Goal: Information Seeking & Learning: Learn about a topic

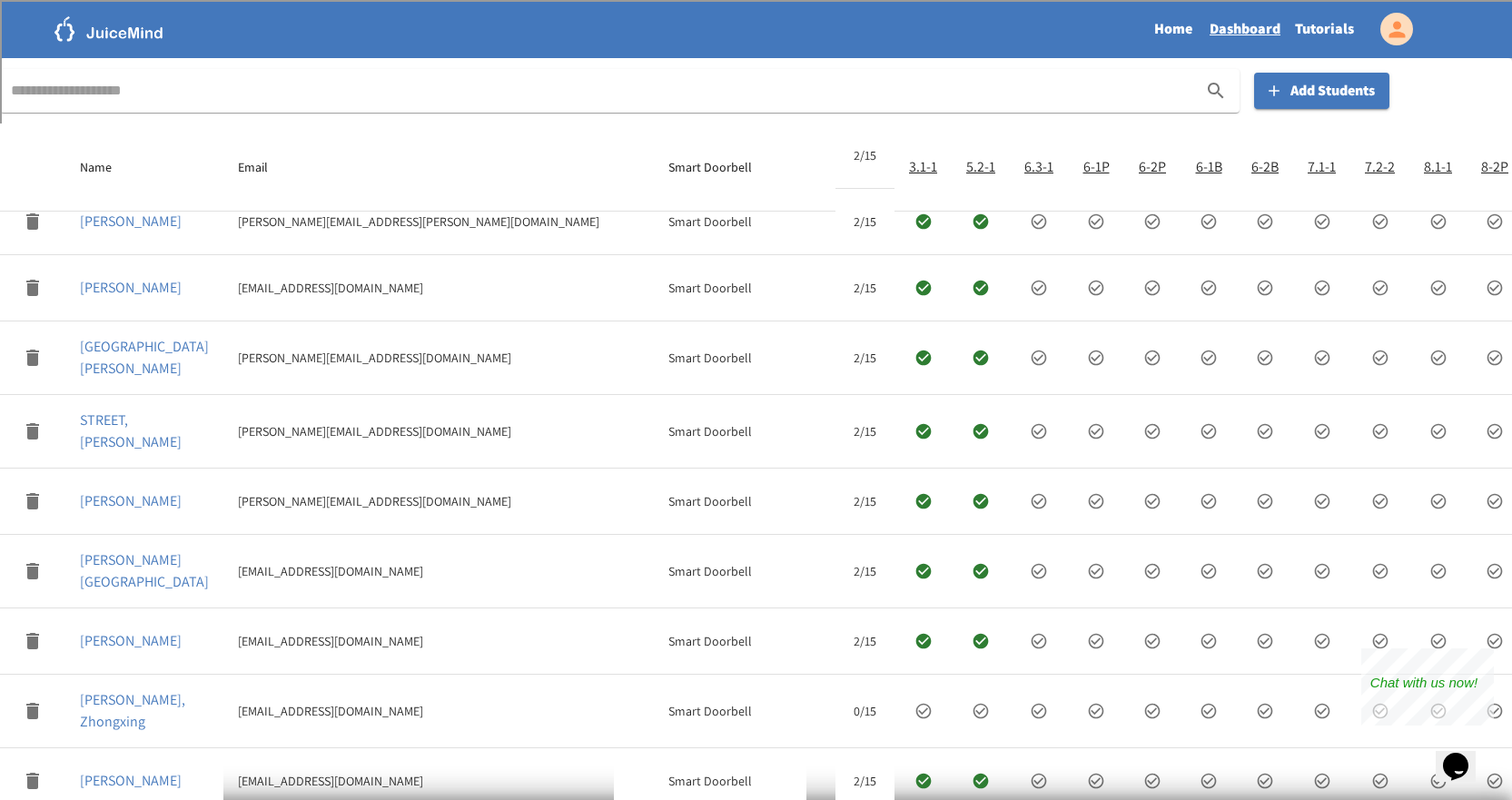
scroll to position [29, 0]
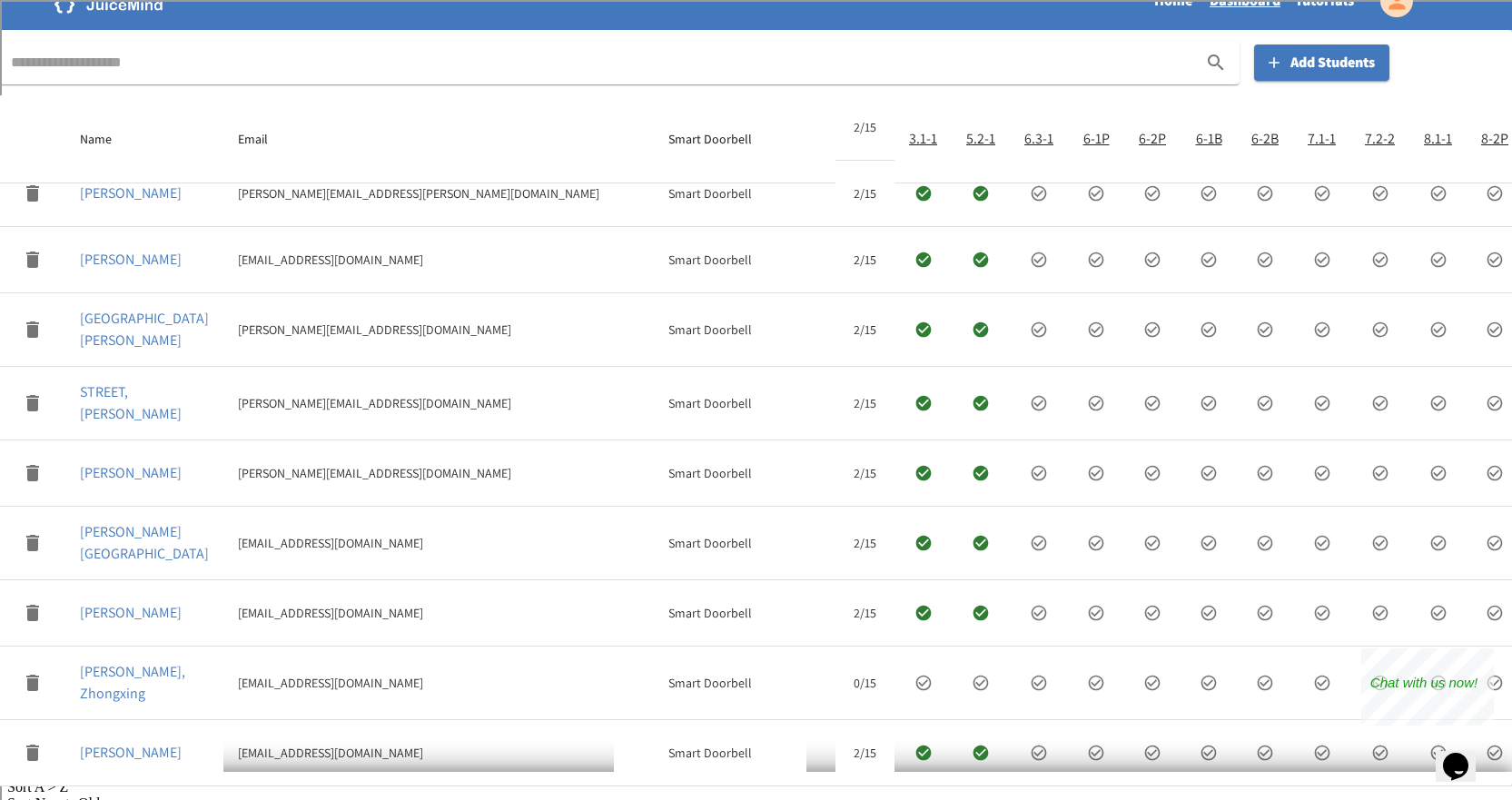
click at [916, 675] on icon "expand row" at bounding box center [923, 683] width 15 height 15
click at [972, 673] on icon "expand row" at bounding box center [981, 682] width 18 height 18
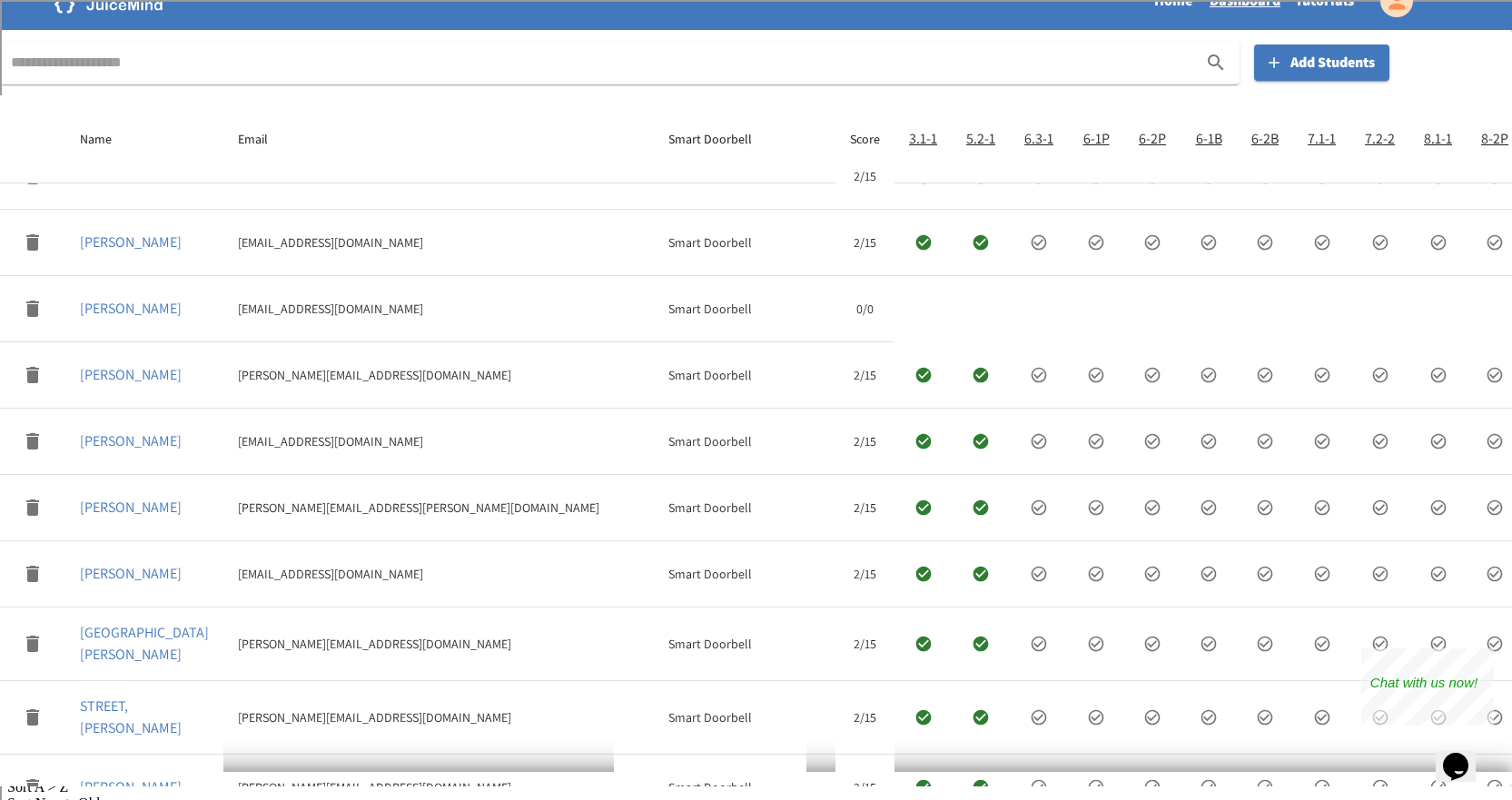
scroll to position [0, 0]
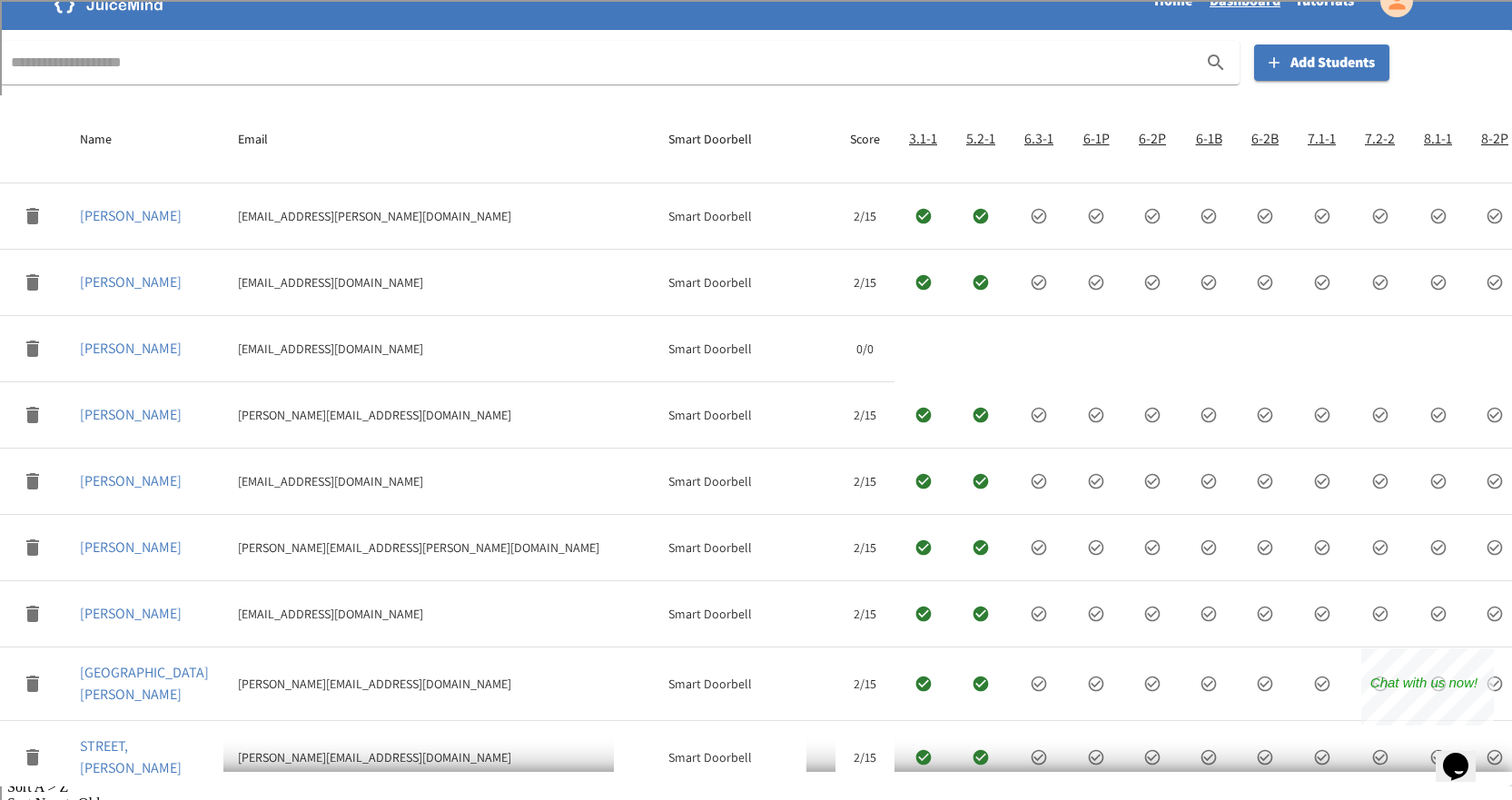
click at [1025, 136] on h6 "6.3-1" at bounding box center [1039, 138] width 29 height 26
click at [1025, 140] on h6 "6.3-1" at bounding box center [1039, 138] width 29 height 26
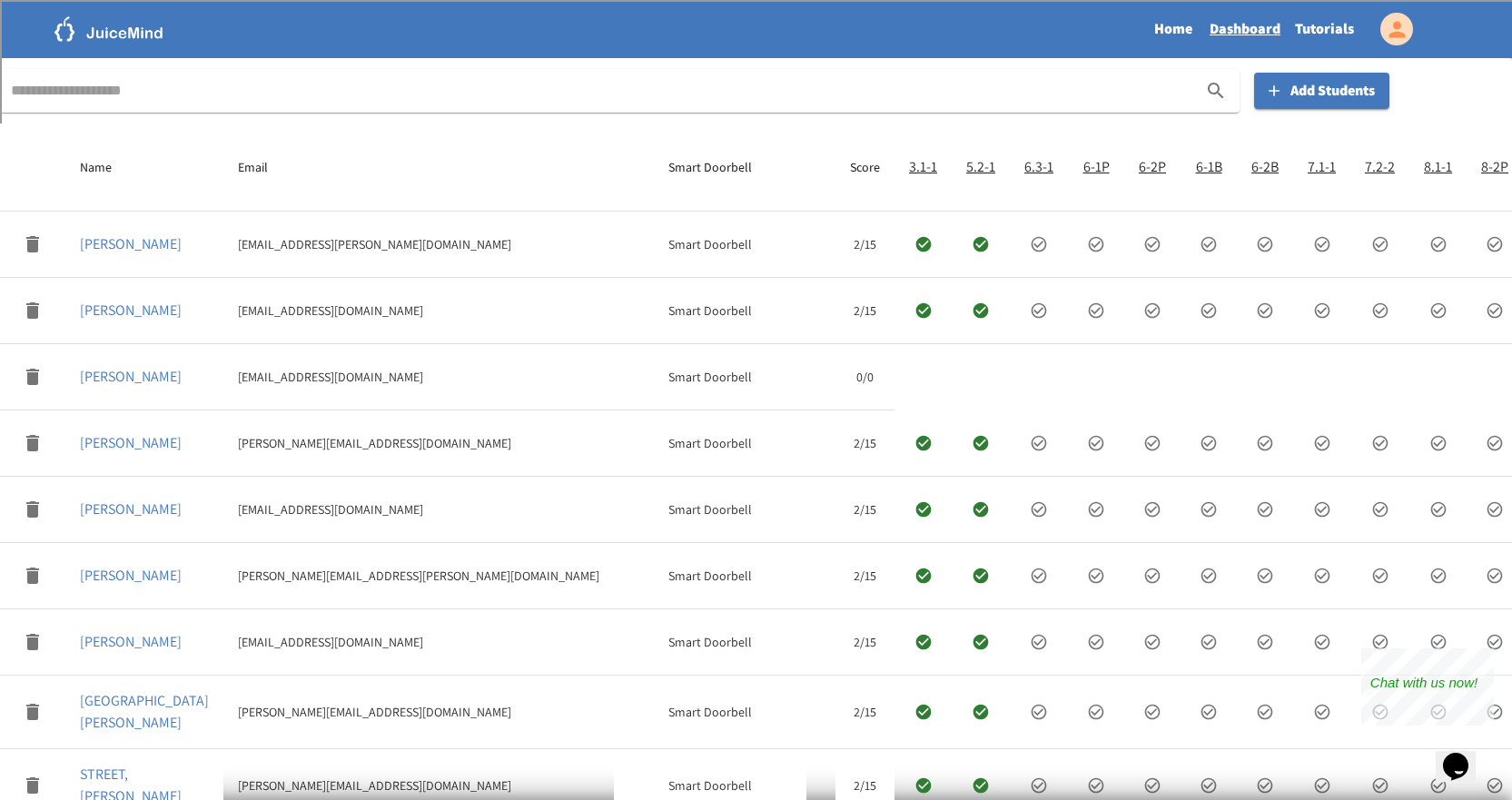
click at [1330, 33] on link "Tutorials" at bounding box center [1324, 30] width 73 height 42
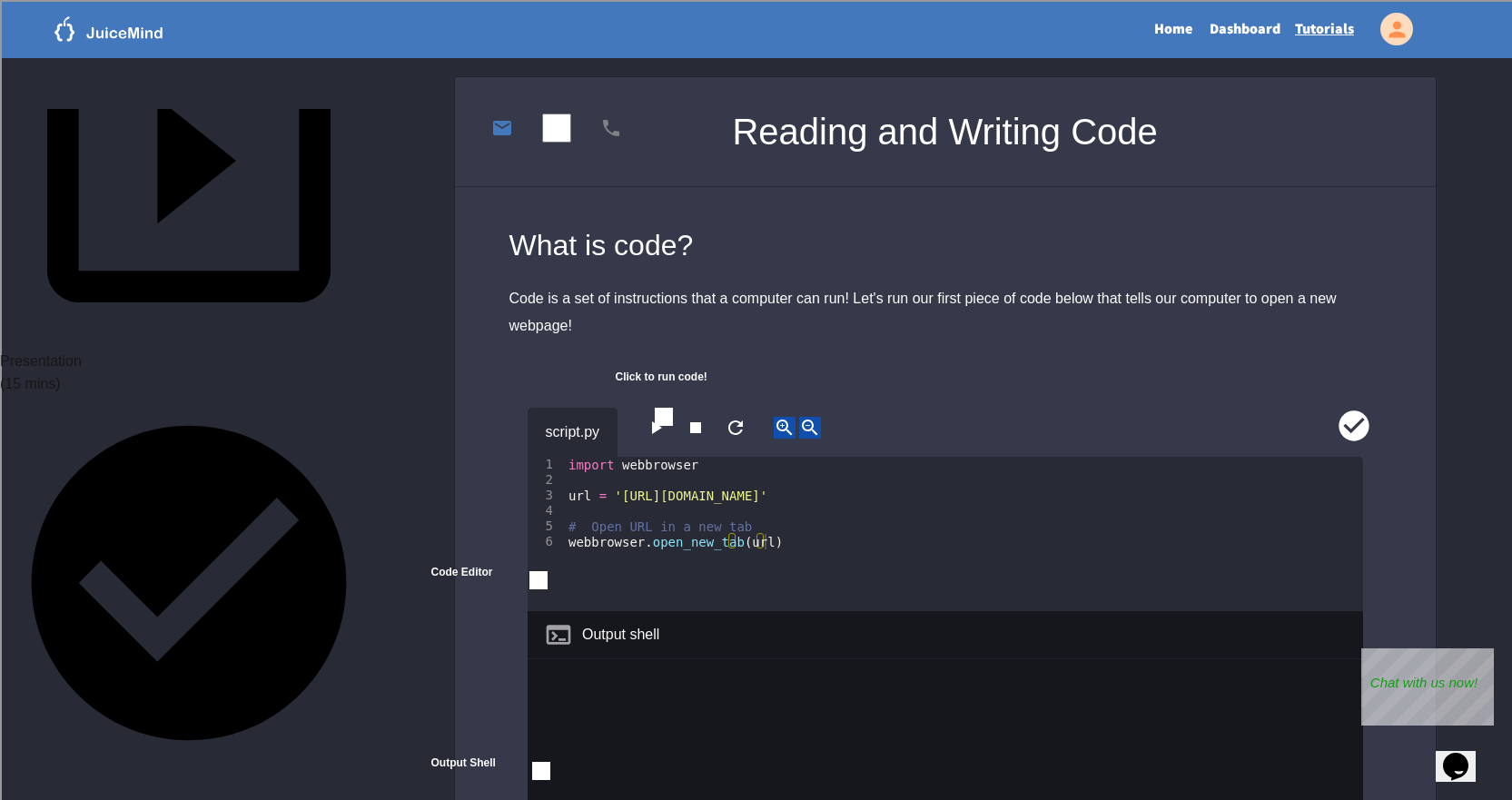
scroll to position [272, 0]
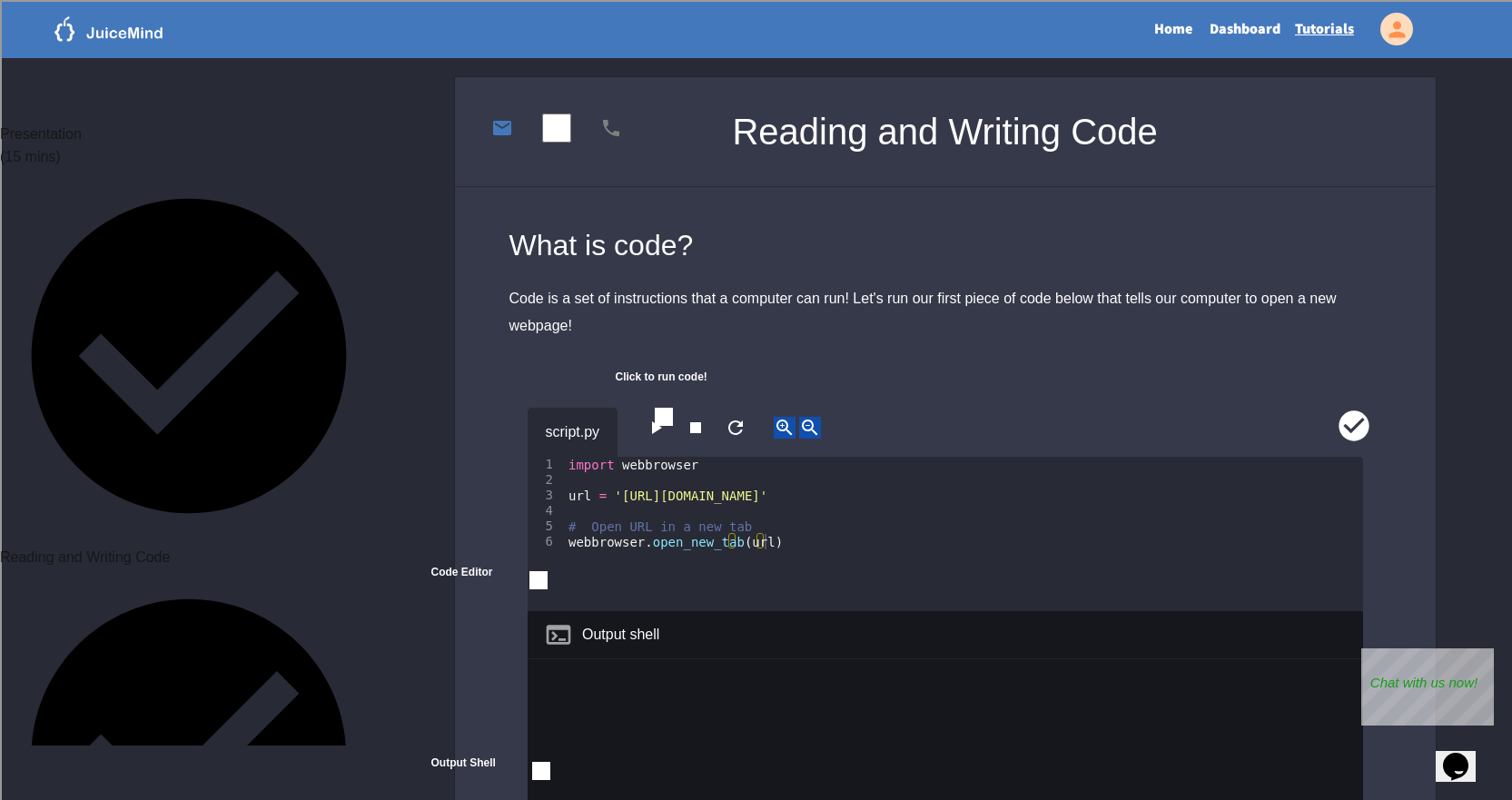
scroll to position [544, 0]
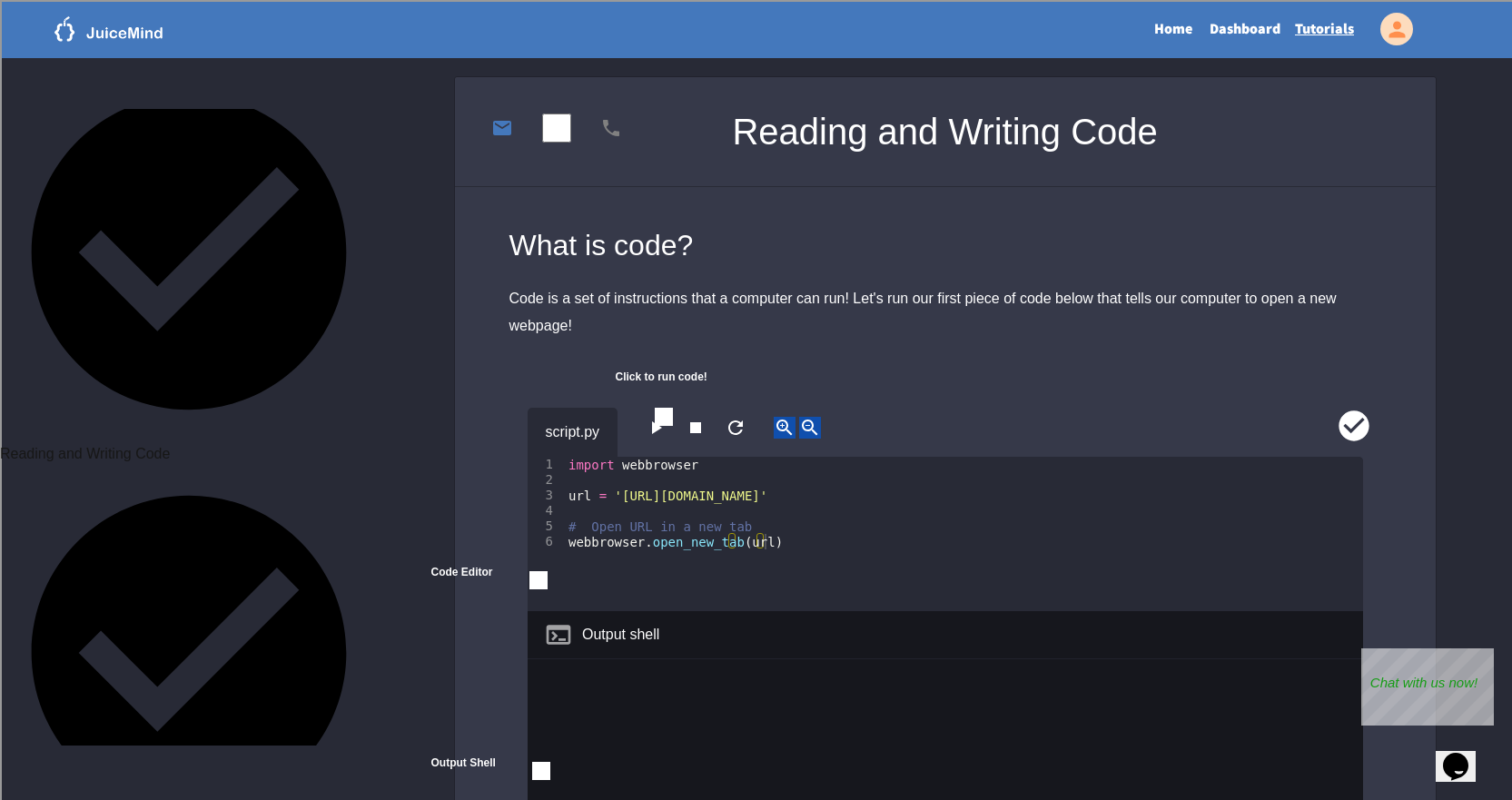
scroll to position [635, 0]
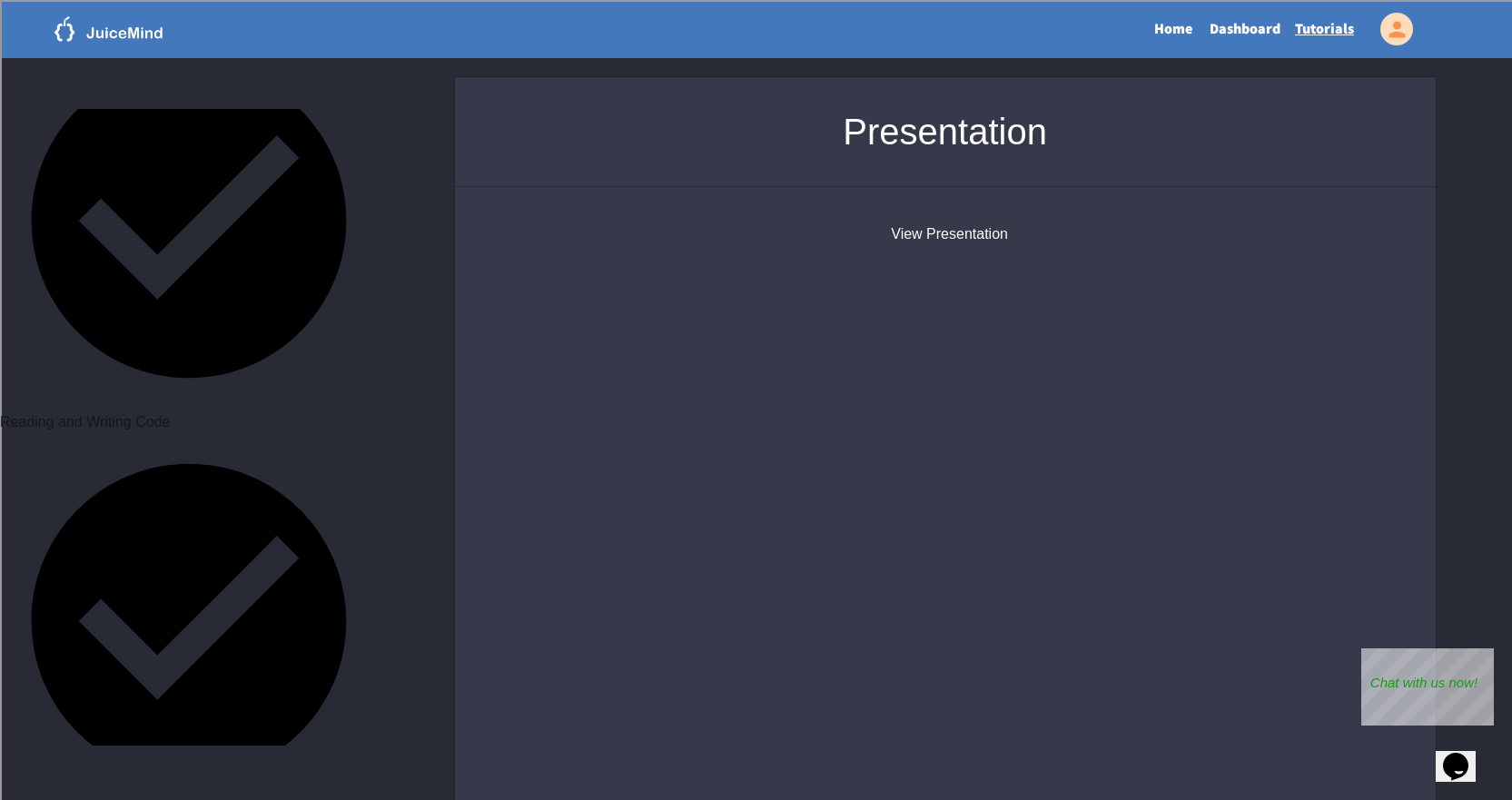
click at [936, 230] on button "View Presentation" at bounding box center [949, 234] width 117 height 22
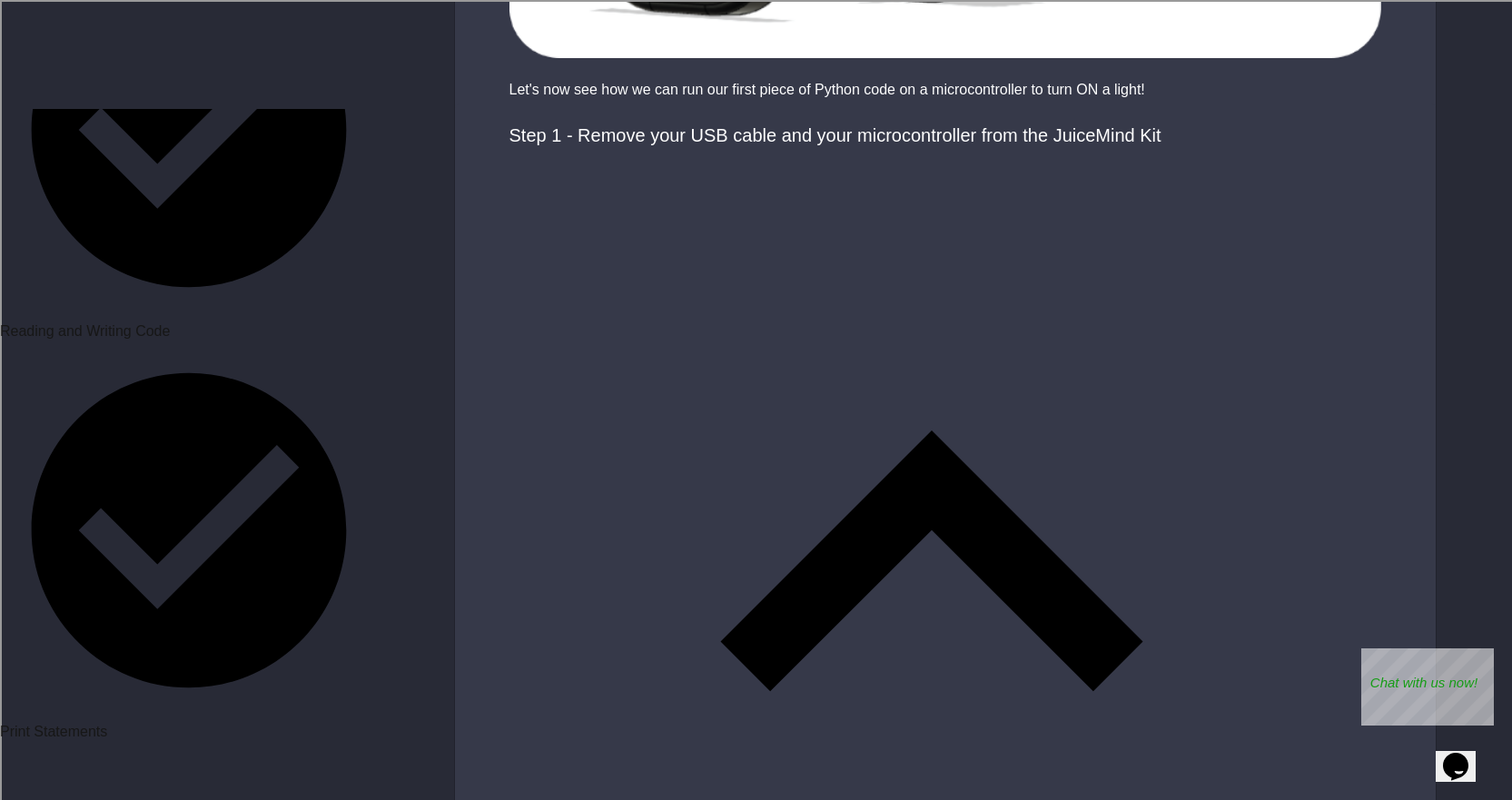
scroll to position [908, 0]
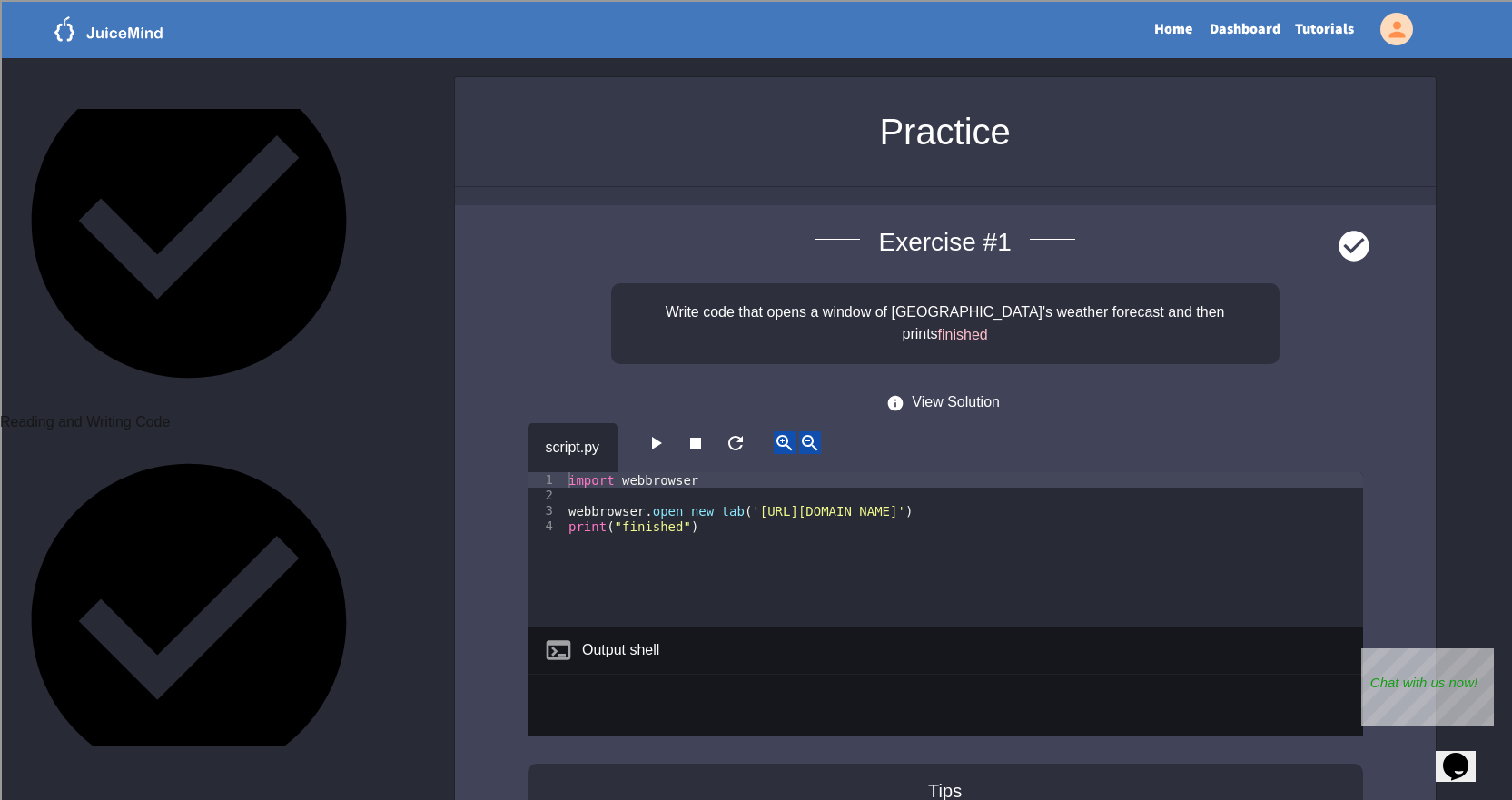
scroll to position [544, 0]
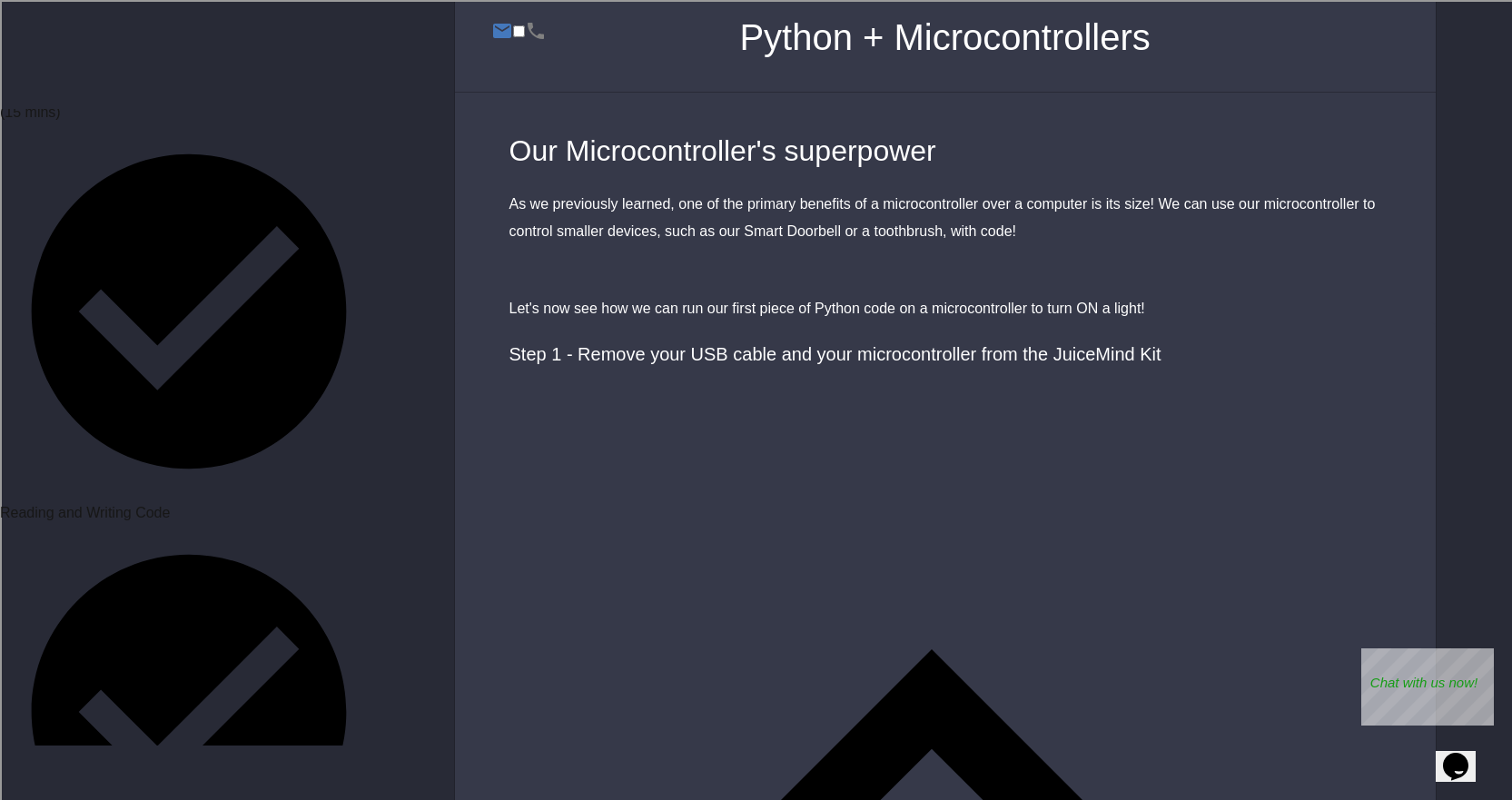
scroll to position [908, 0]
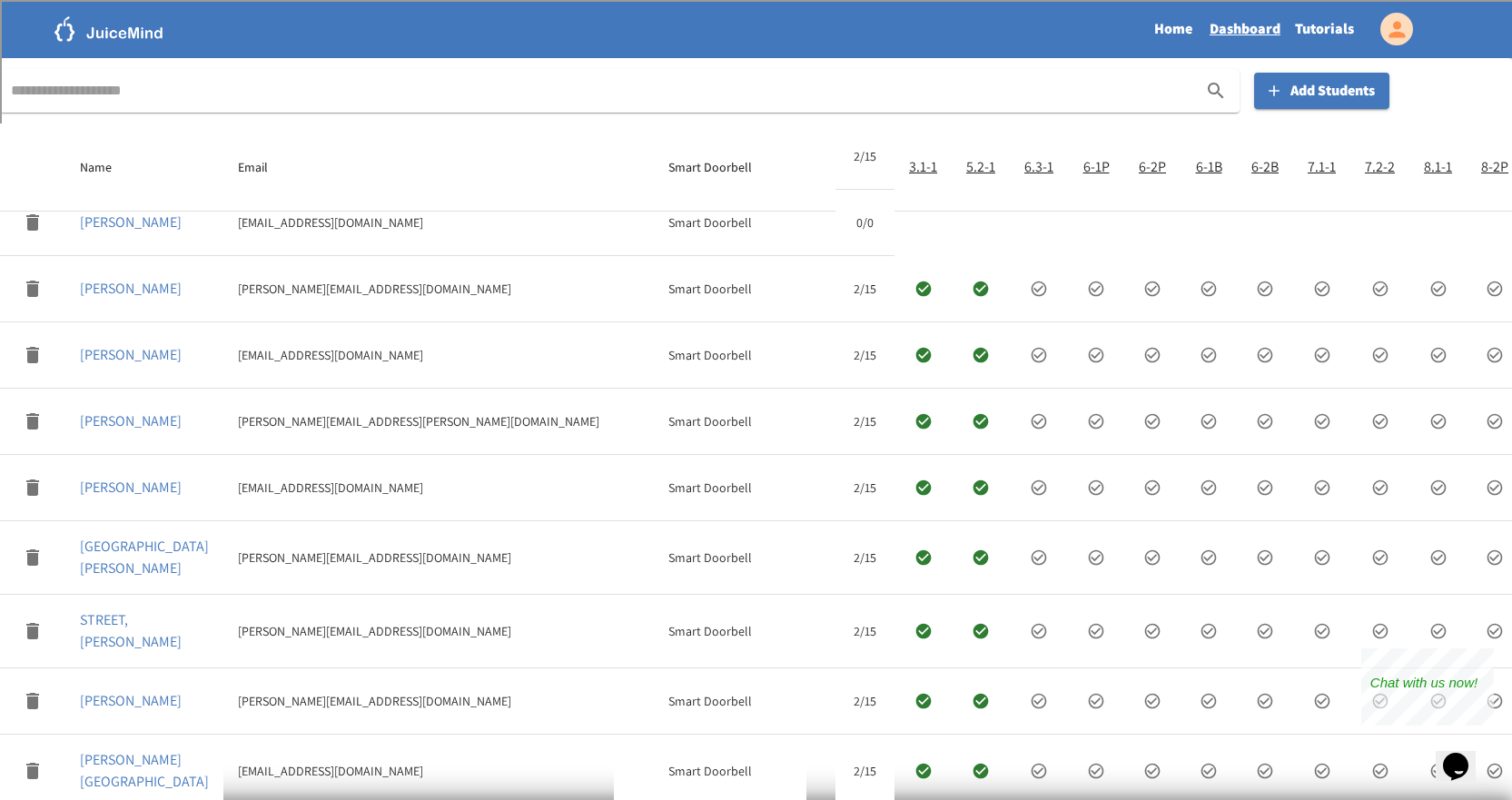
scroll to position [273, 0]
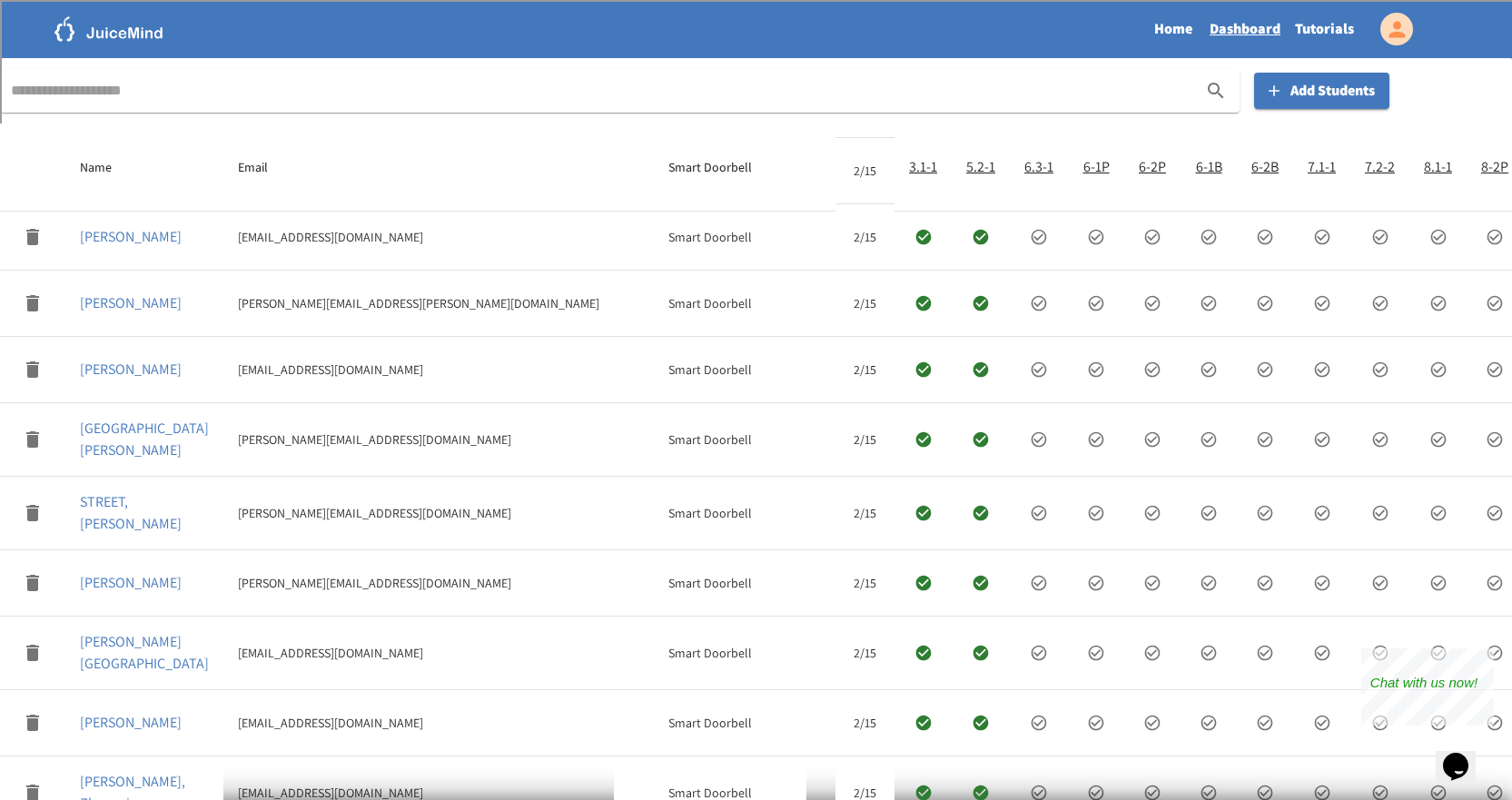
click at [119, 459] on p "[GEOGRAPHIC_DATA][PERSON_NAME]" at bounding box center [144, 440] width 129 height 44
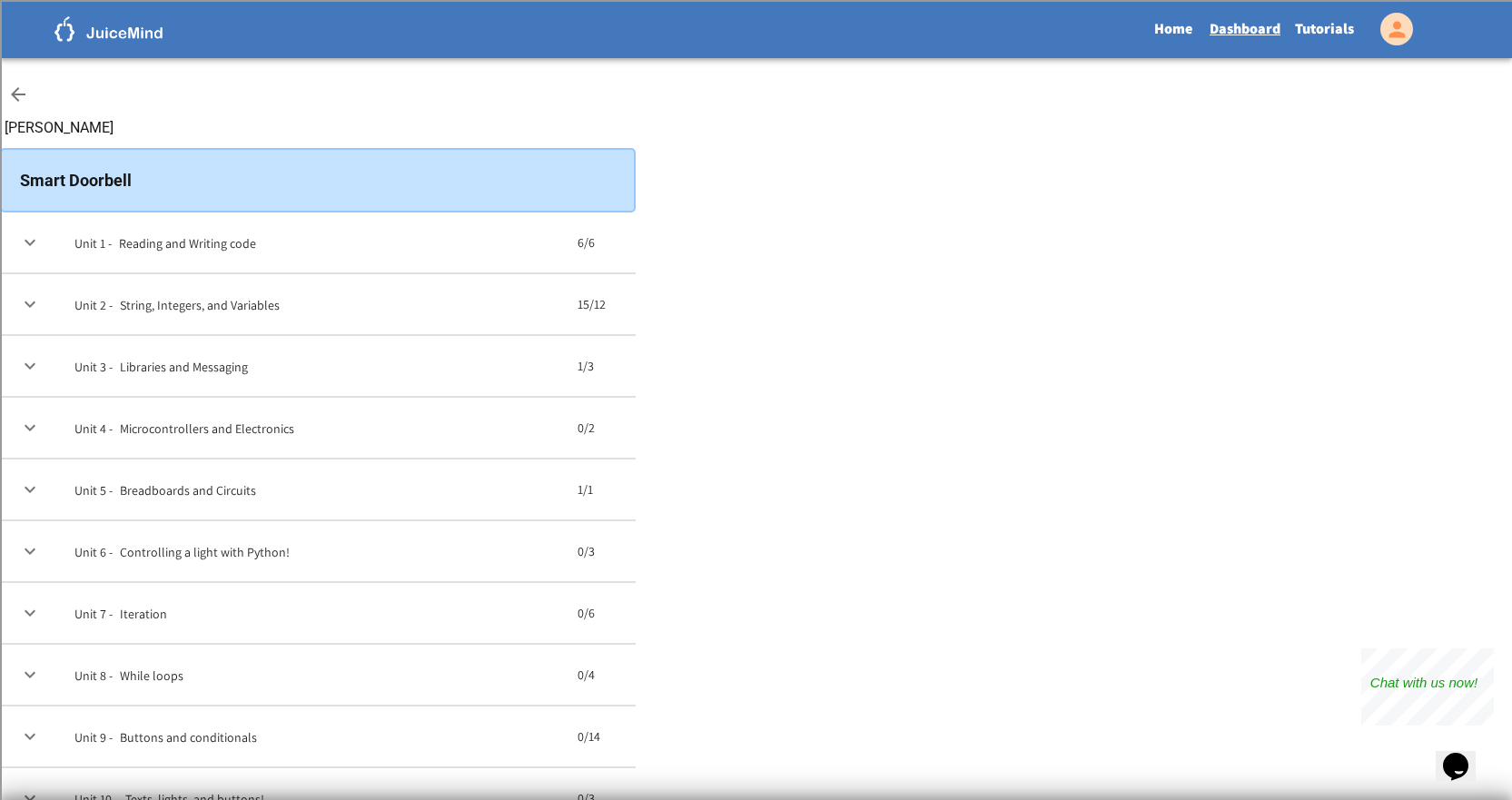
click at [46, 319] on button "expand row" at bounding box center [30, 304] width 31 height 31
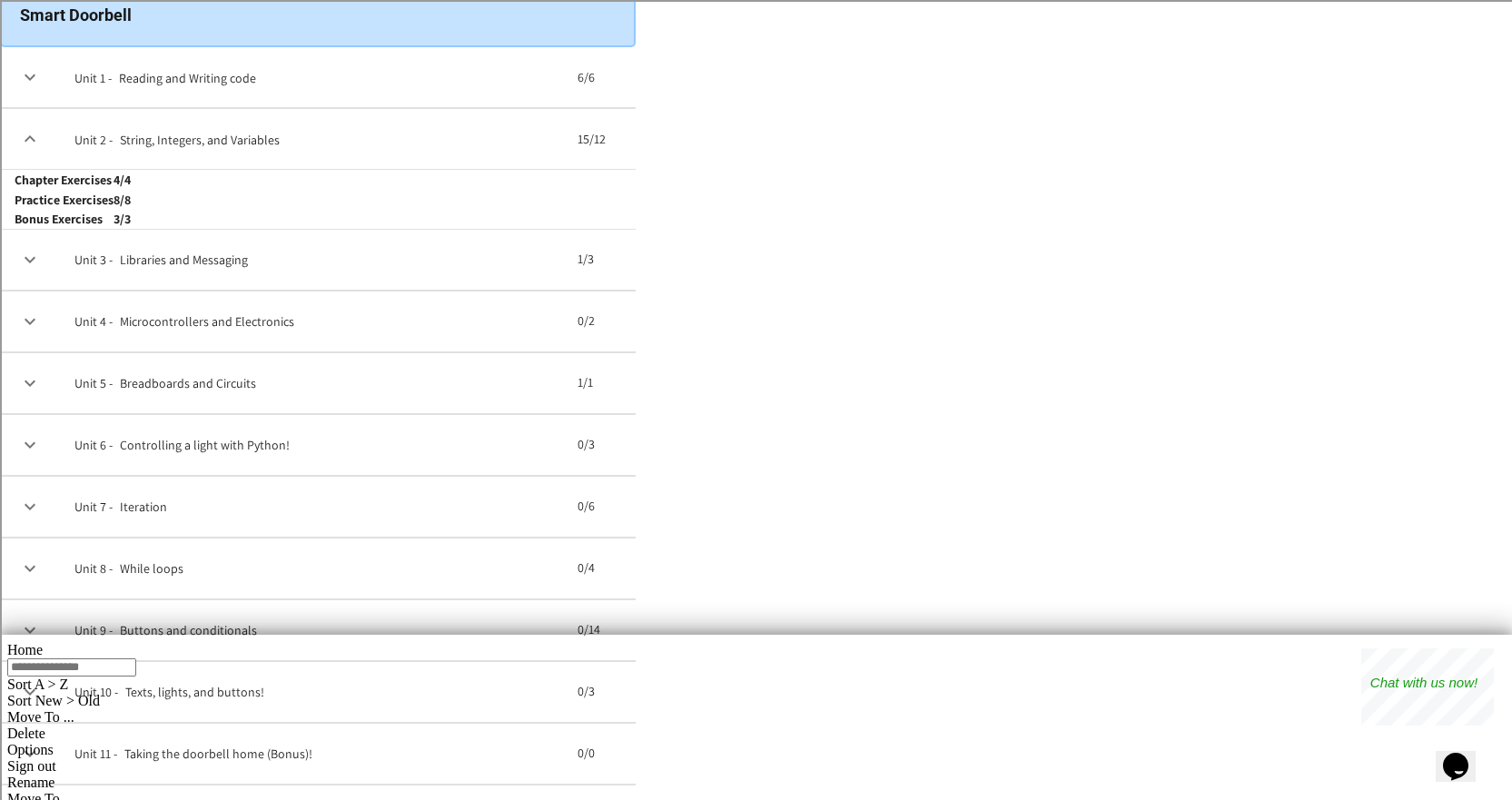
scroll to position [181, 0]
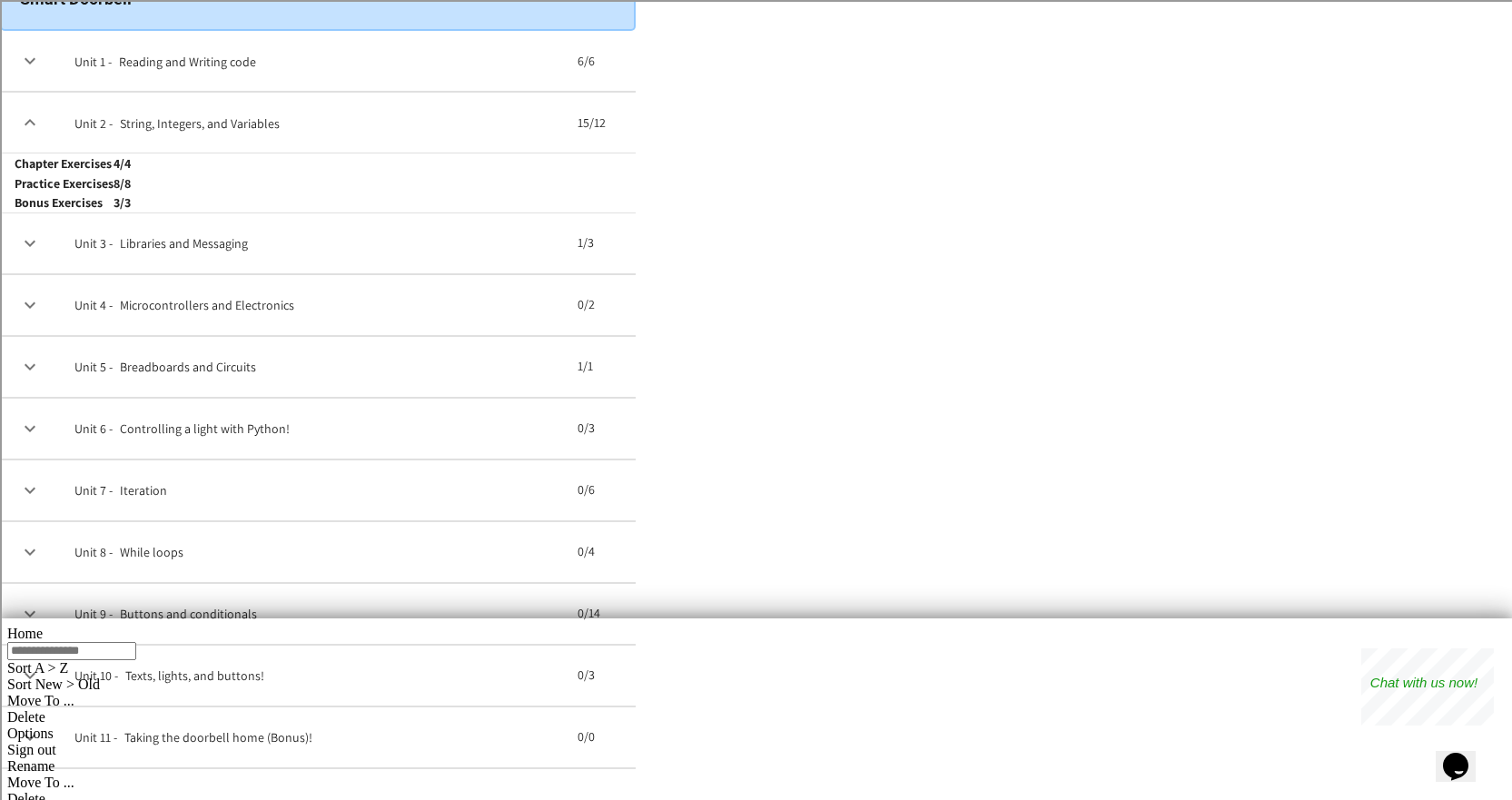
click at [41, 255] on icon "expand row" at bounding box center [30, 243] width 22 height 22
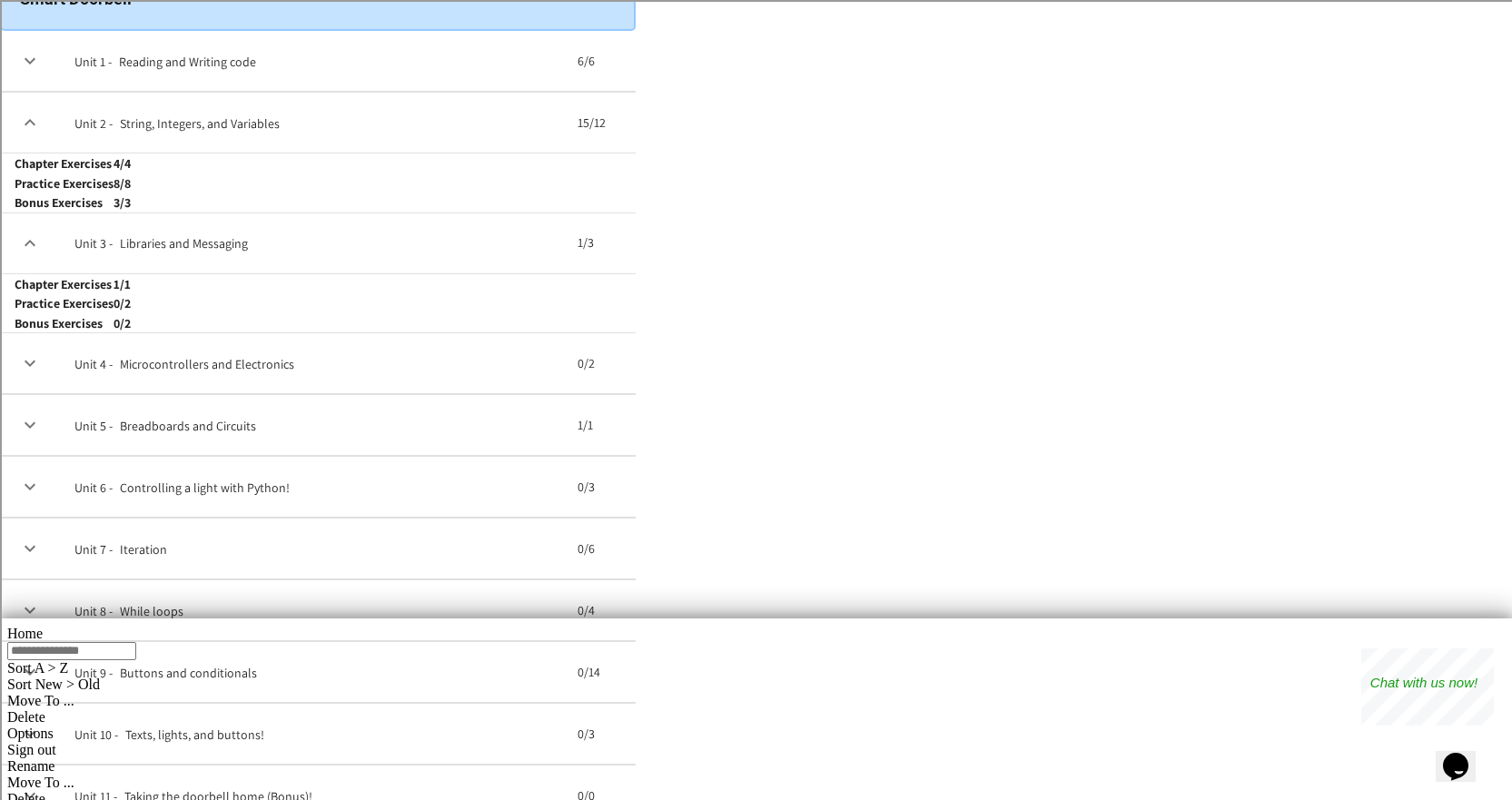
click at [114, 313] on th "Practice Exercises" at bounding box center [64, 303] width 99 height 20
click at [131, 313] on h6 "0/2" at bounding box center [122, 302] width 17 height 18
click at [131, 332] on h6 "0/2" at bounding box center [122, 322] width 17 height 18
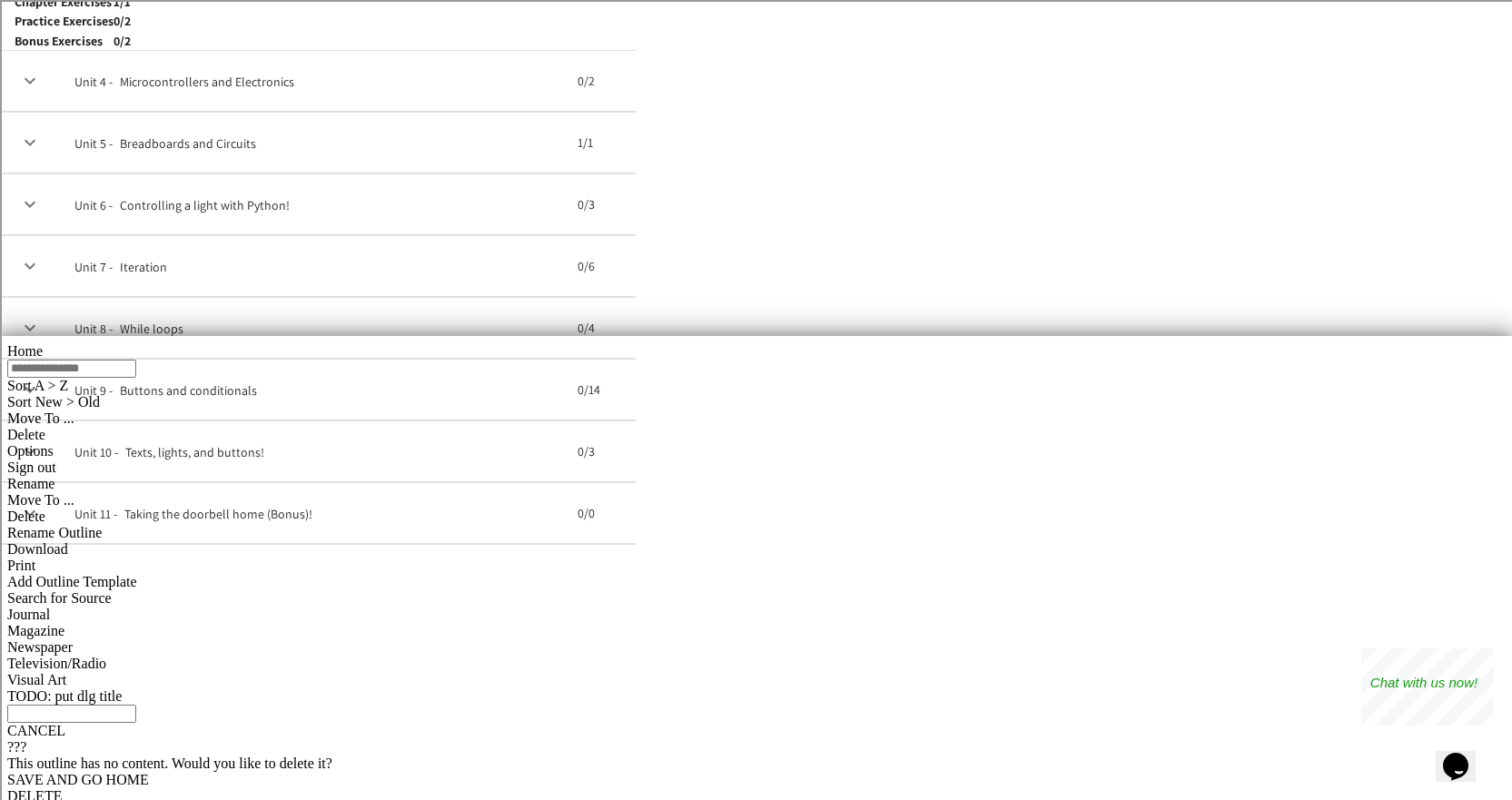
scroll to position [372, 0]
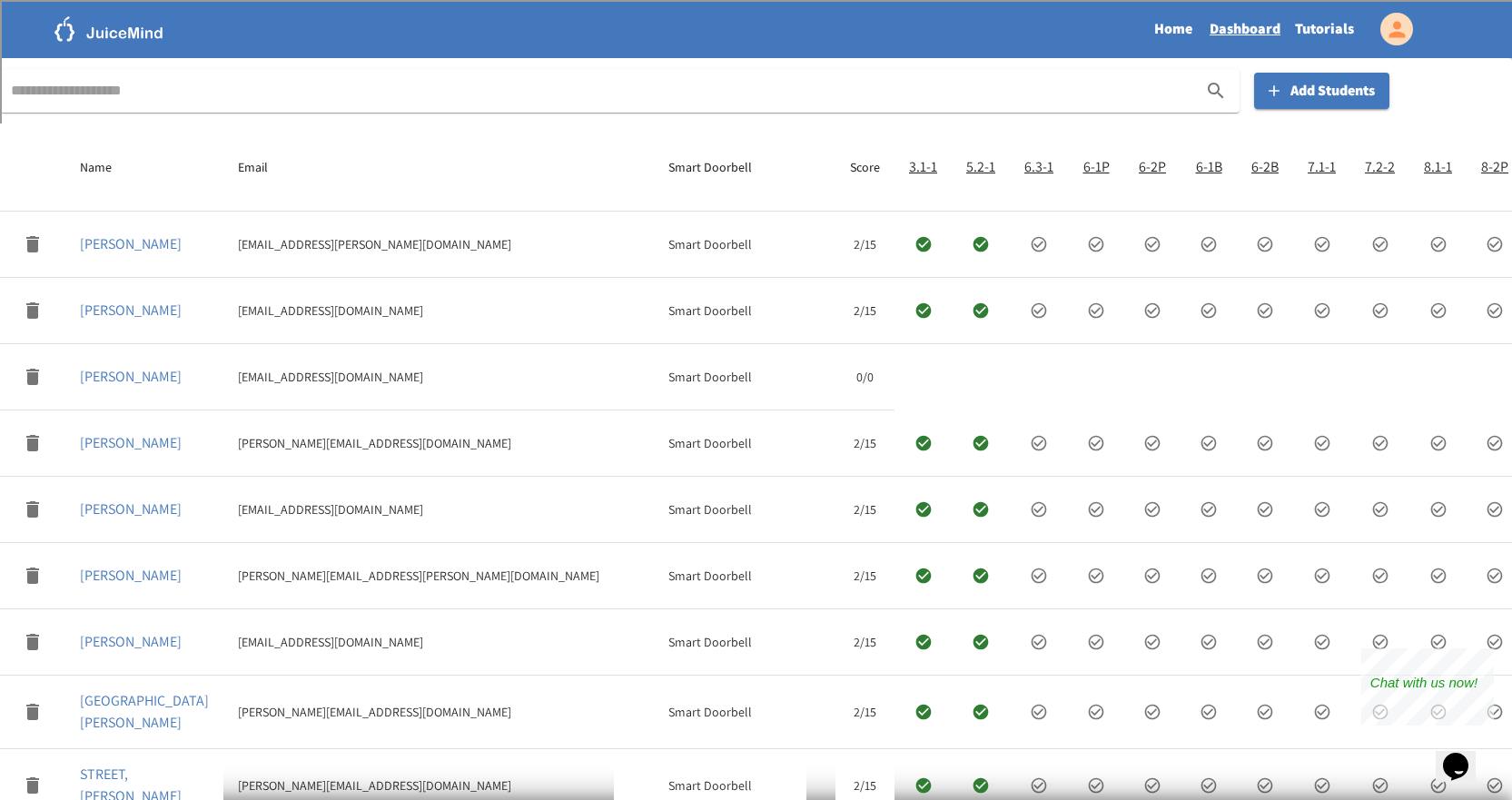
click at [909, 165] on h6 "3.1-1" at bounding box center [923, 167] width 29 height 26
click at [1330, 26] on link "Tutorials" at bounding box center [1324, 30] width 73 height 42
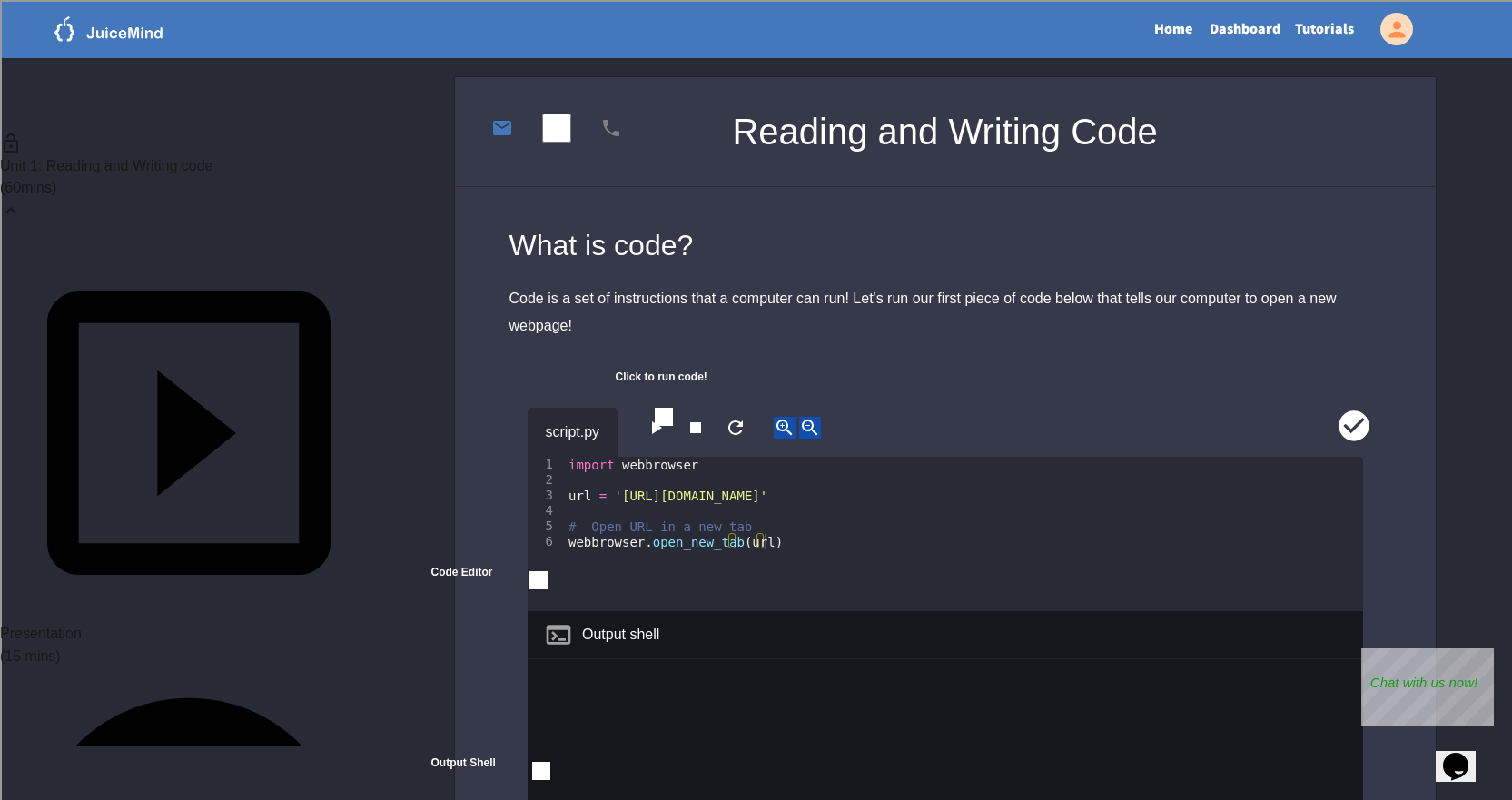
click at [129, 158] on span "Unit 1: Reading and Writing code" at bounding box center [107, 166] width 214 height 15
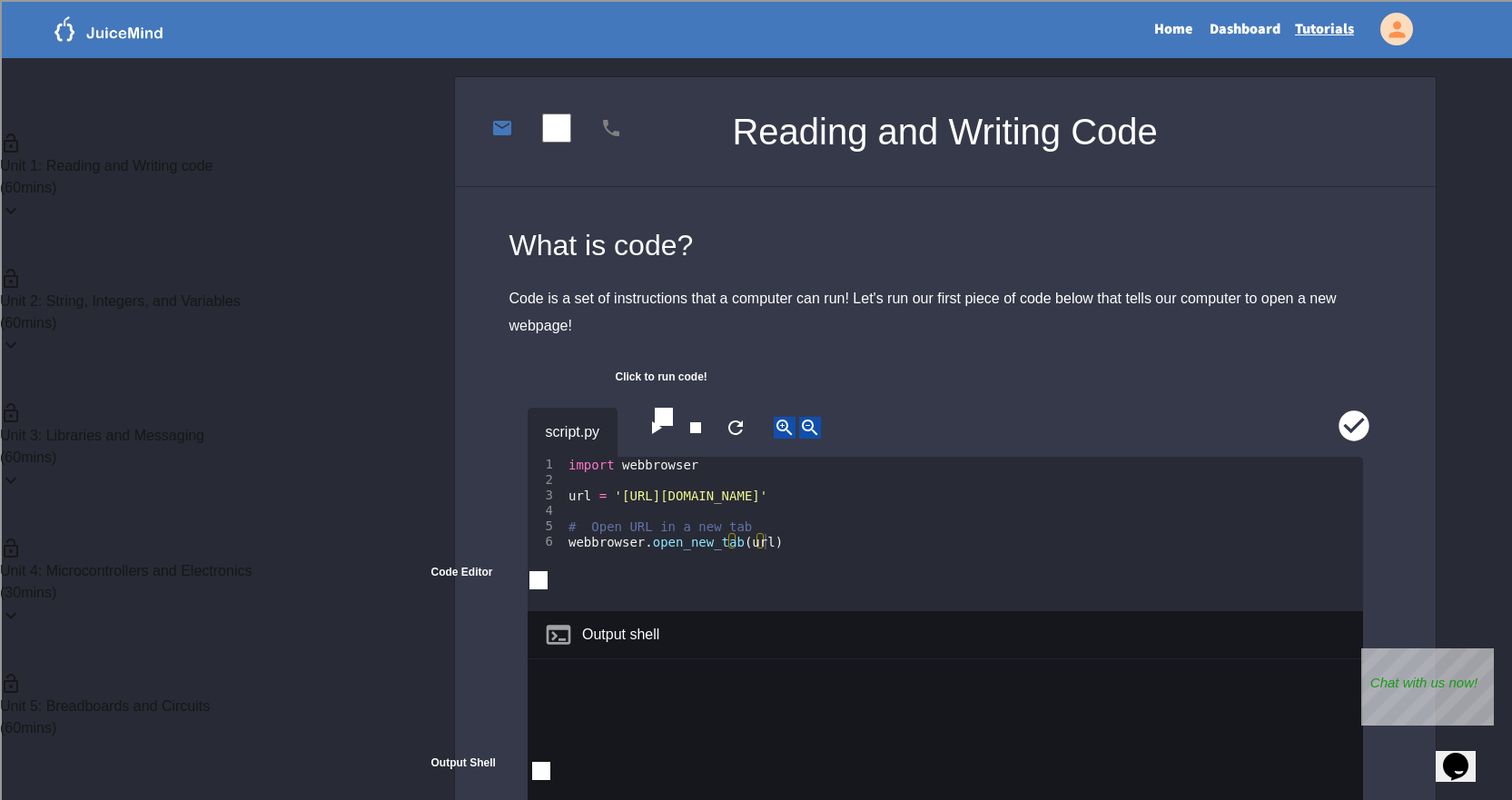
click at [246, 177] on p "( 60 mins)" at bounding box center [189, 188] width 378 height 22
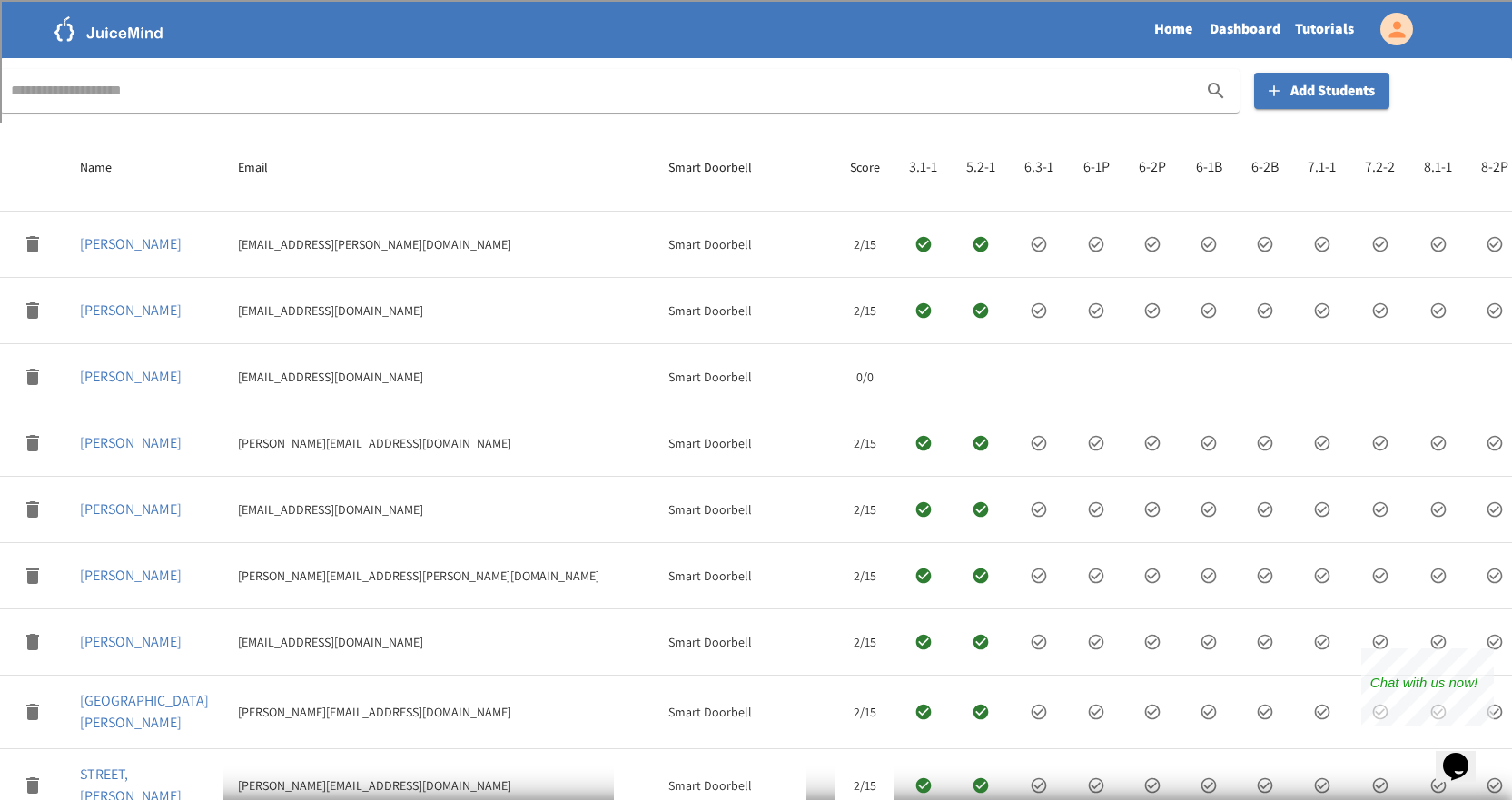
click at [1337, 33] on link "Tutorials" at bounding box center [1324, 30] width 73 height 42
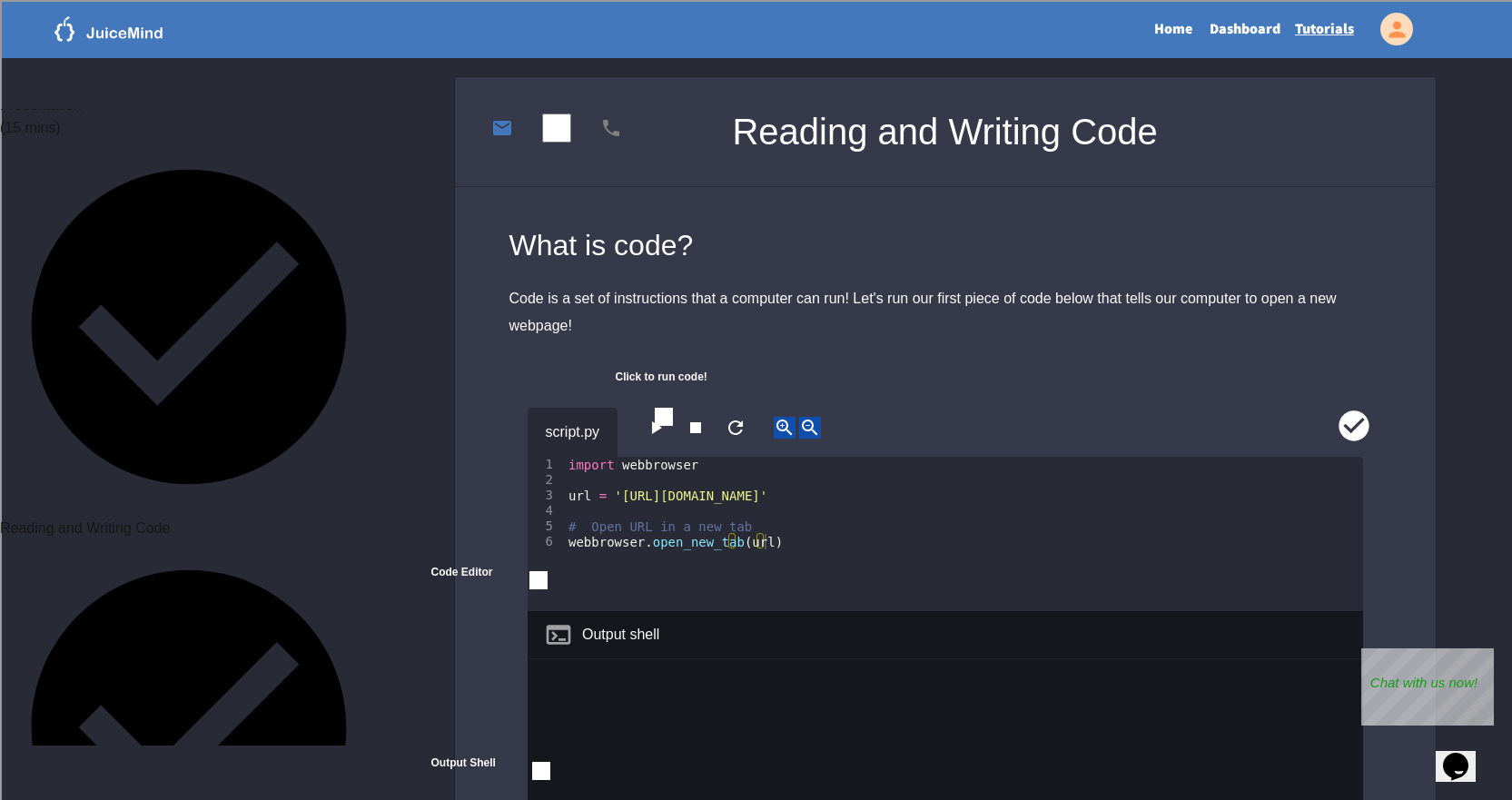
scroll to position [544, 0]
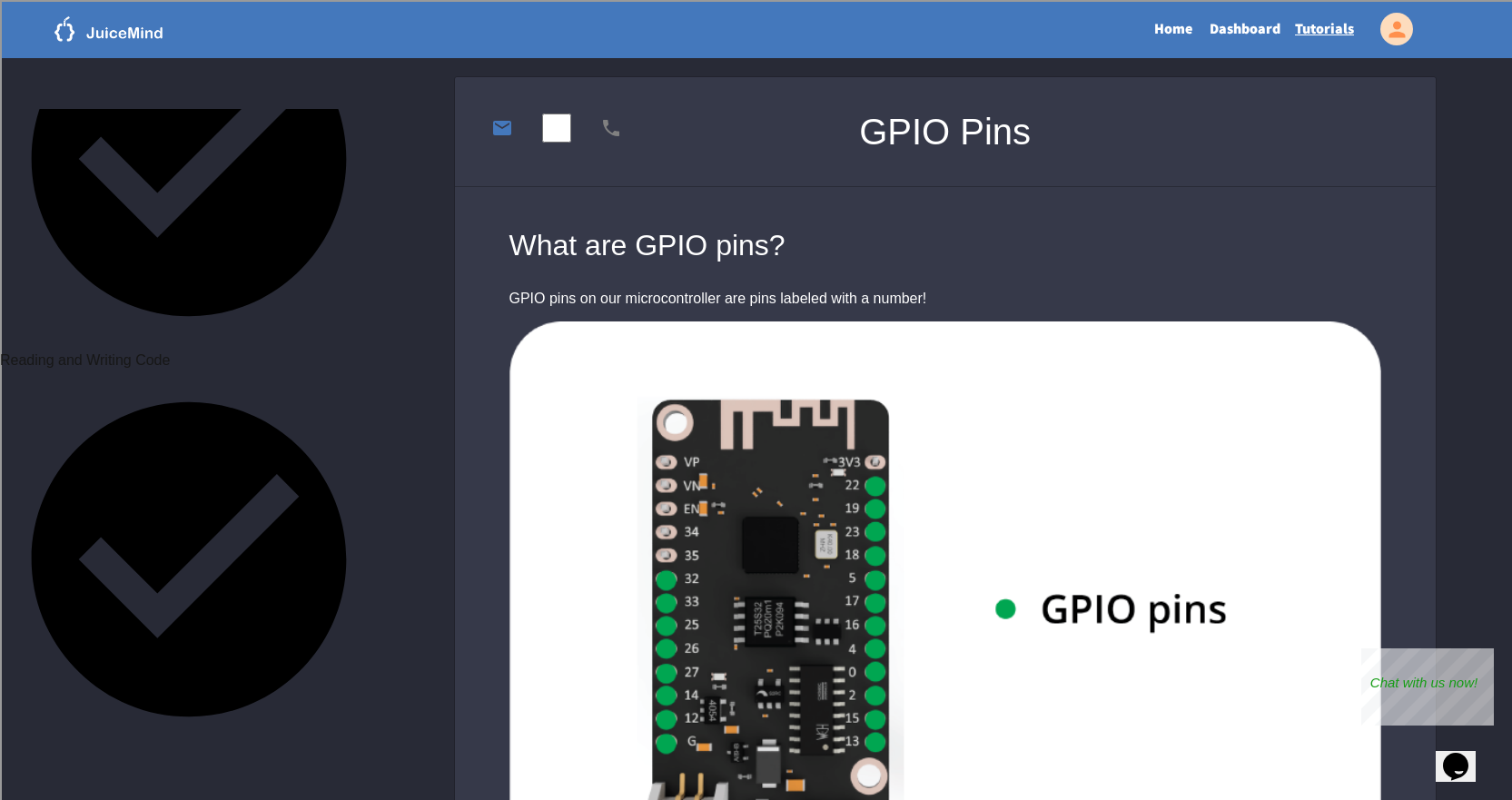
scroll to position [635, 0]
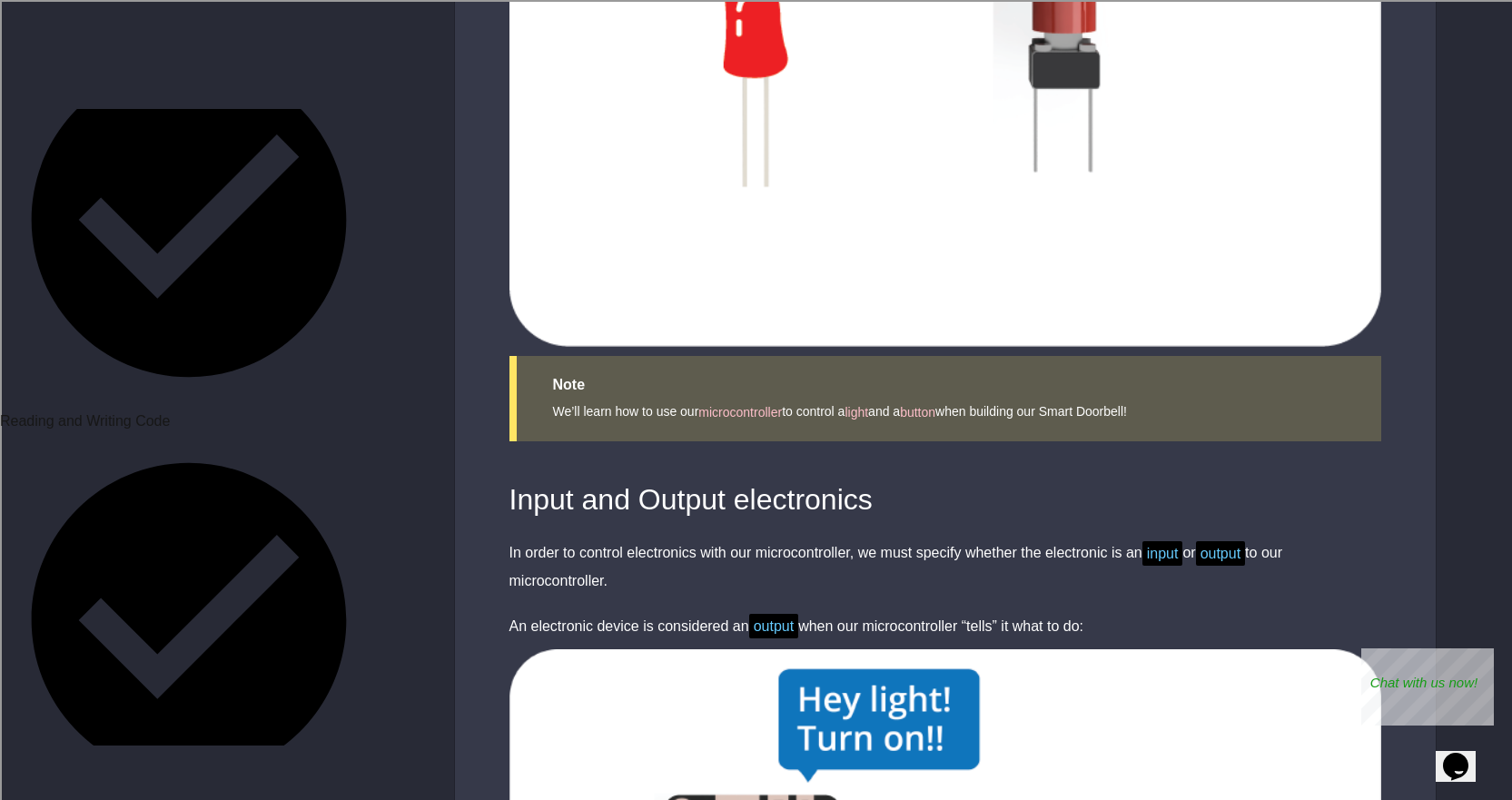
scroll to position [2905, 0]
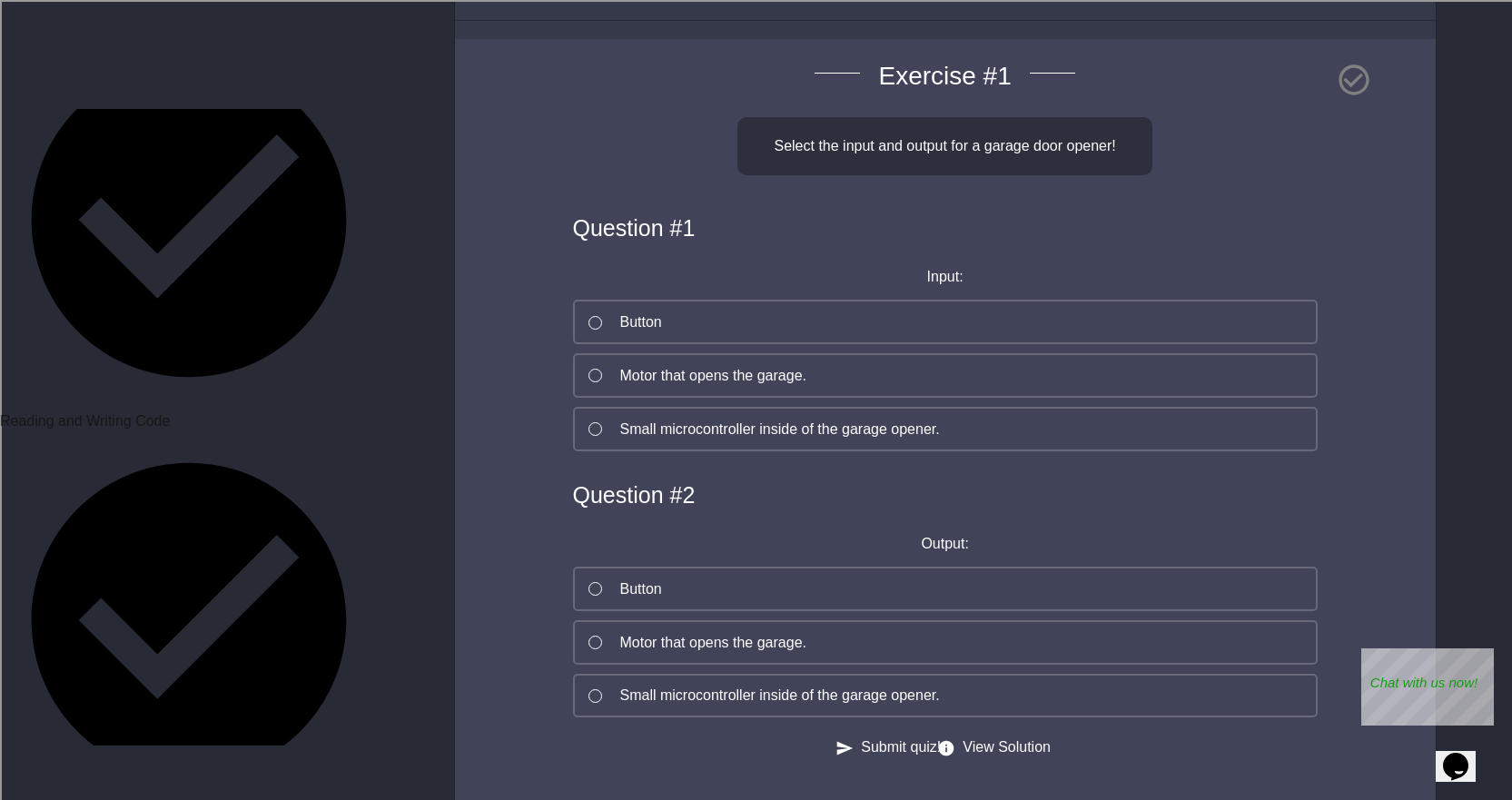
scroll to position [181, 0]
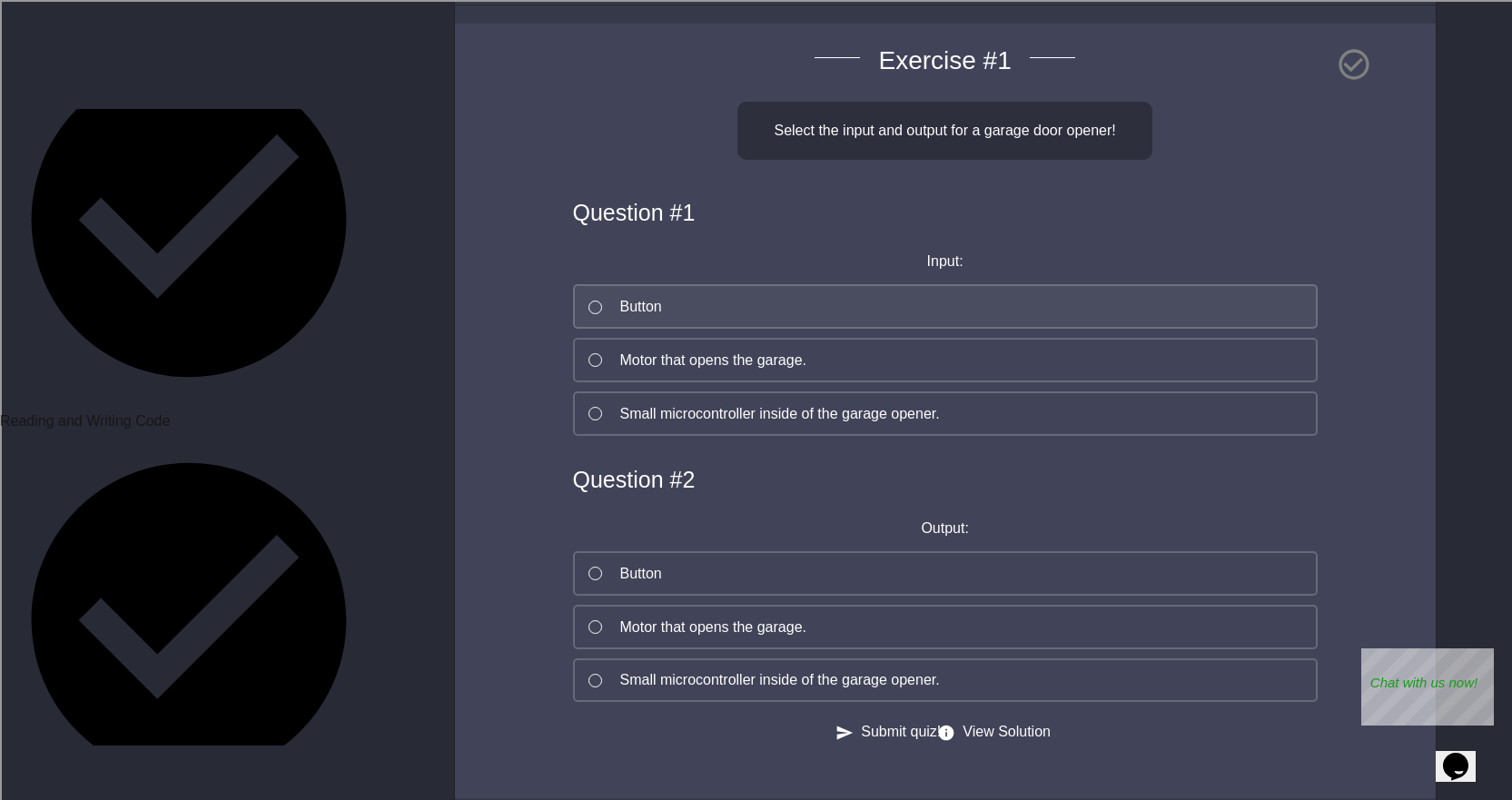
click at [592, 312] on div at bounding box center [595, 307] width 13 height 13
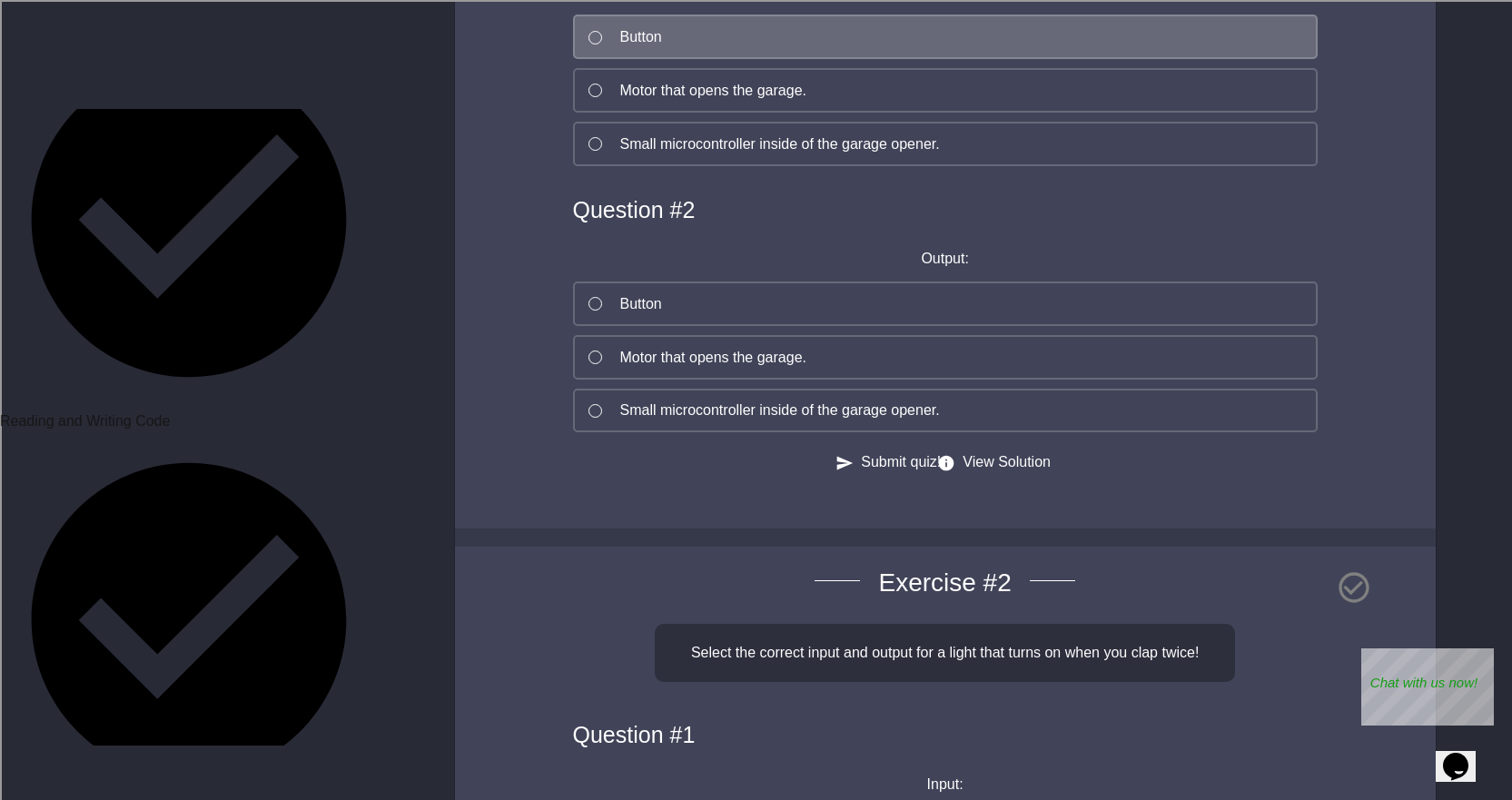
scroll to position [454, 0]
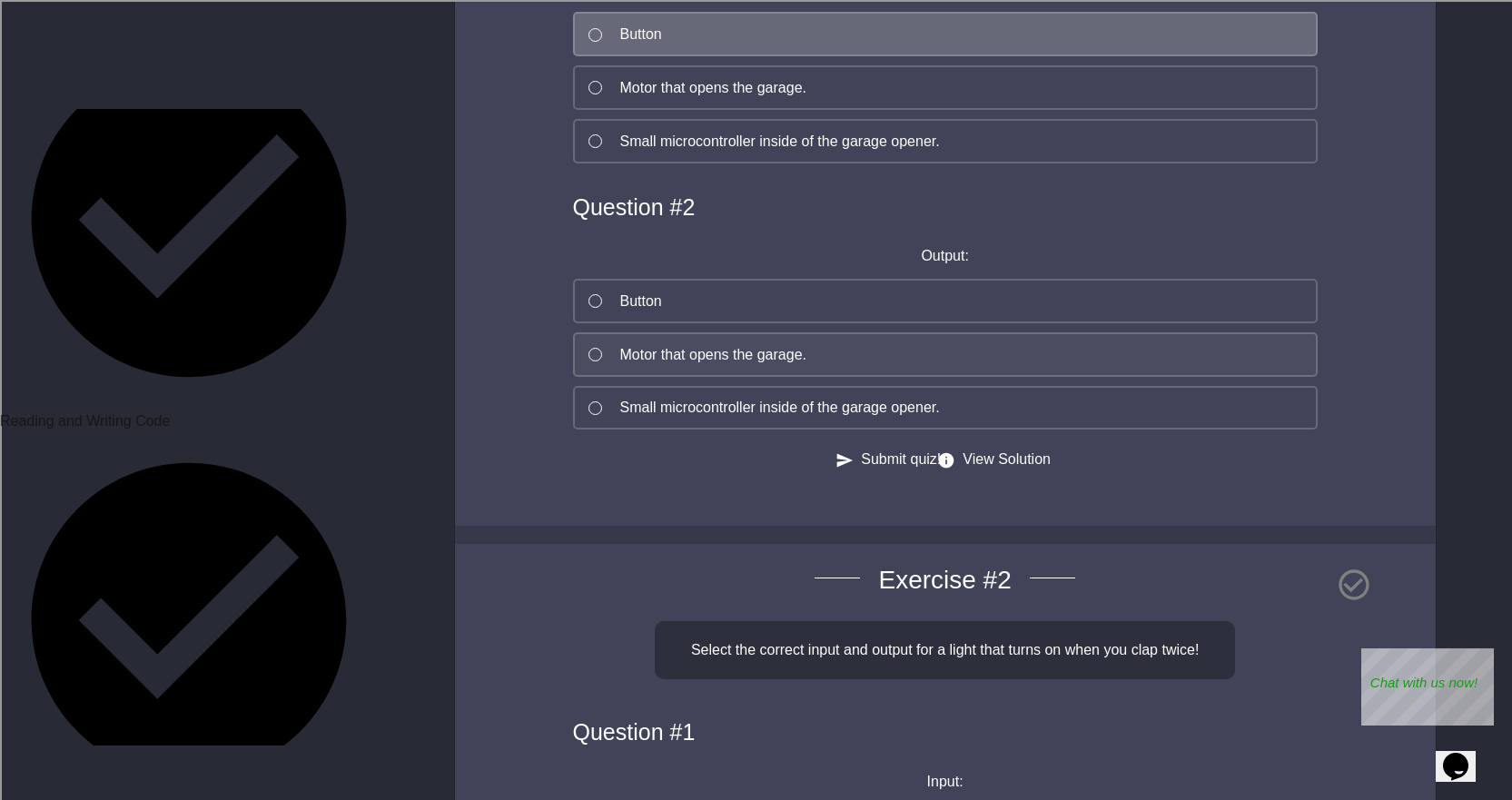
click at [593, 358] on div at bounding box center [595, 355] width 13 height 13
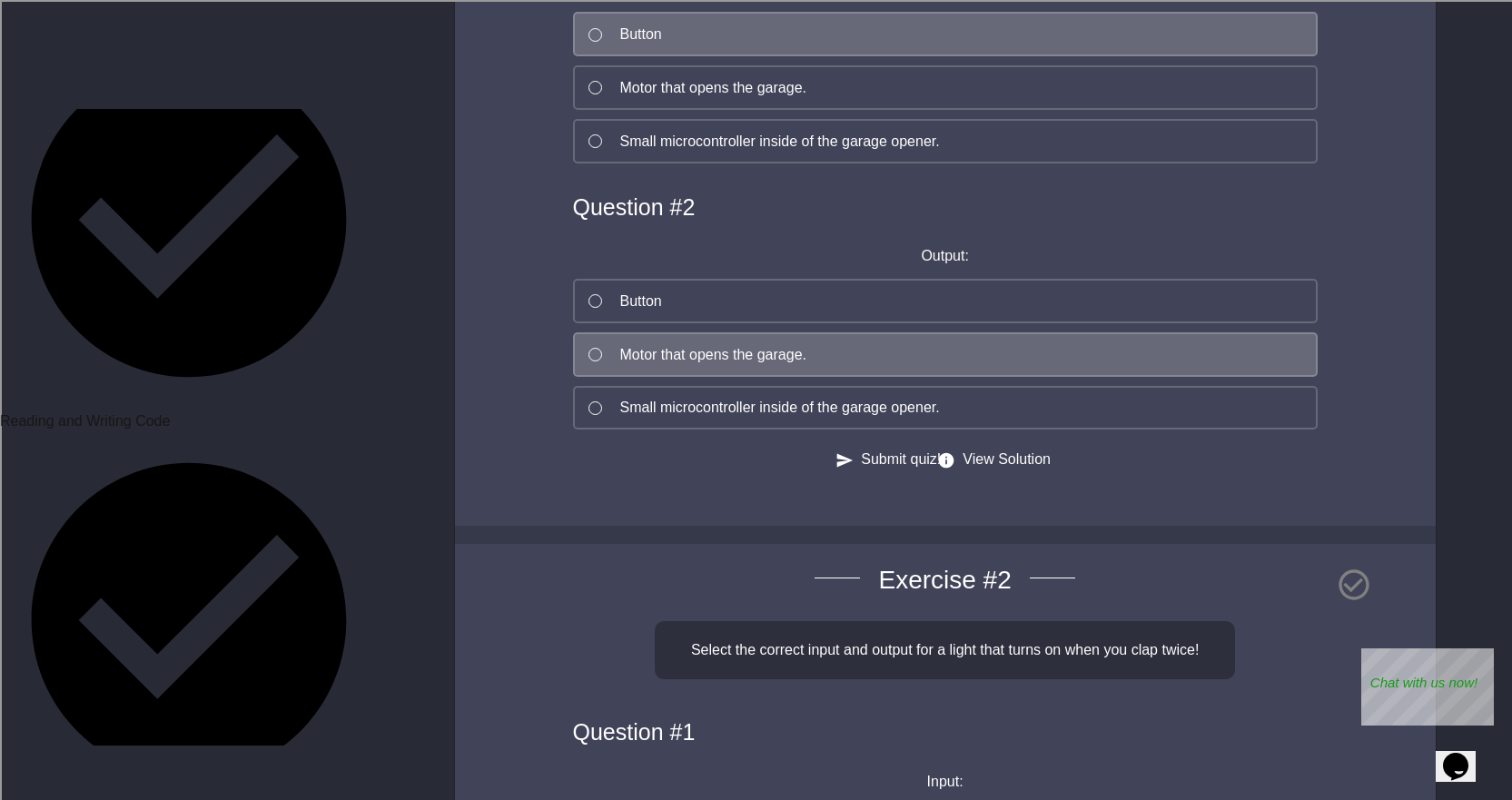
click at [844, 471] on button "Submit quiz!" at bounding box center [890, 460] width 102 height 23
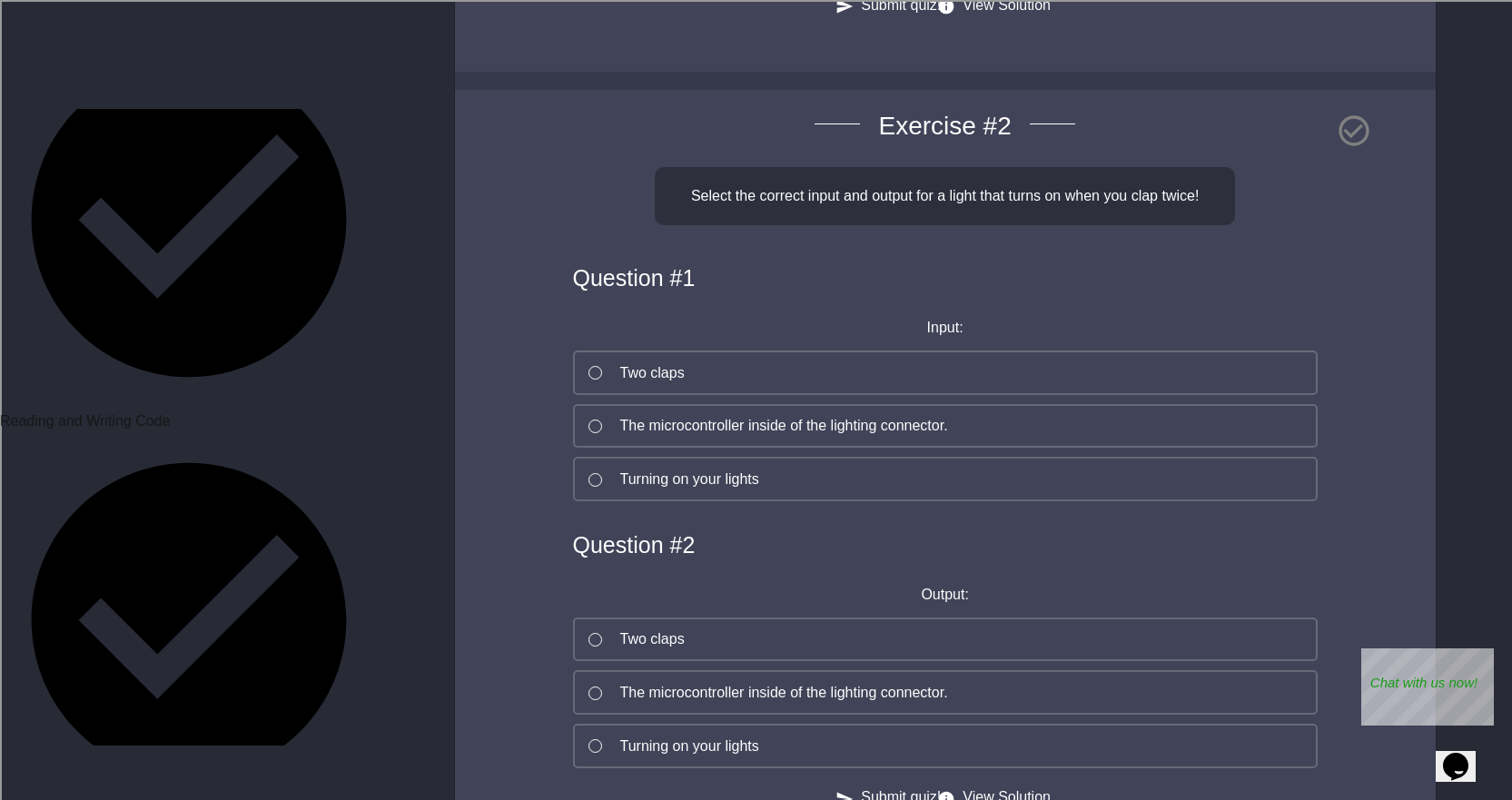
scroll to position [998, 0]
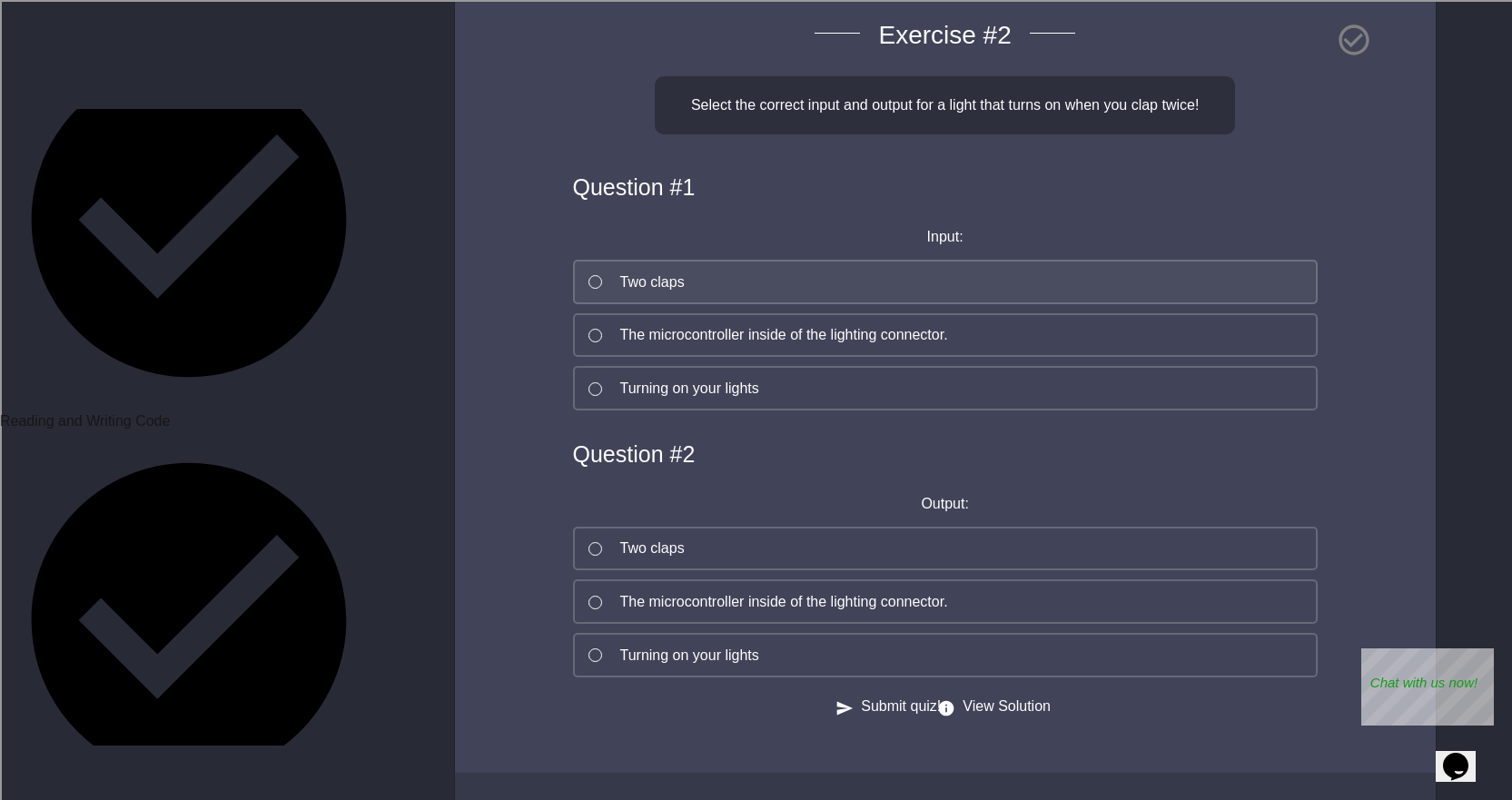
click at [595, 289] on div at bounding box center [595, 281] width 13 height 13
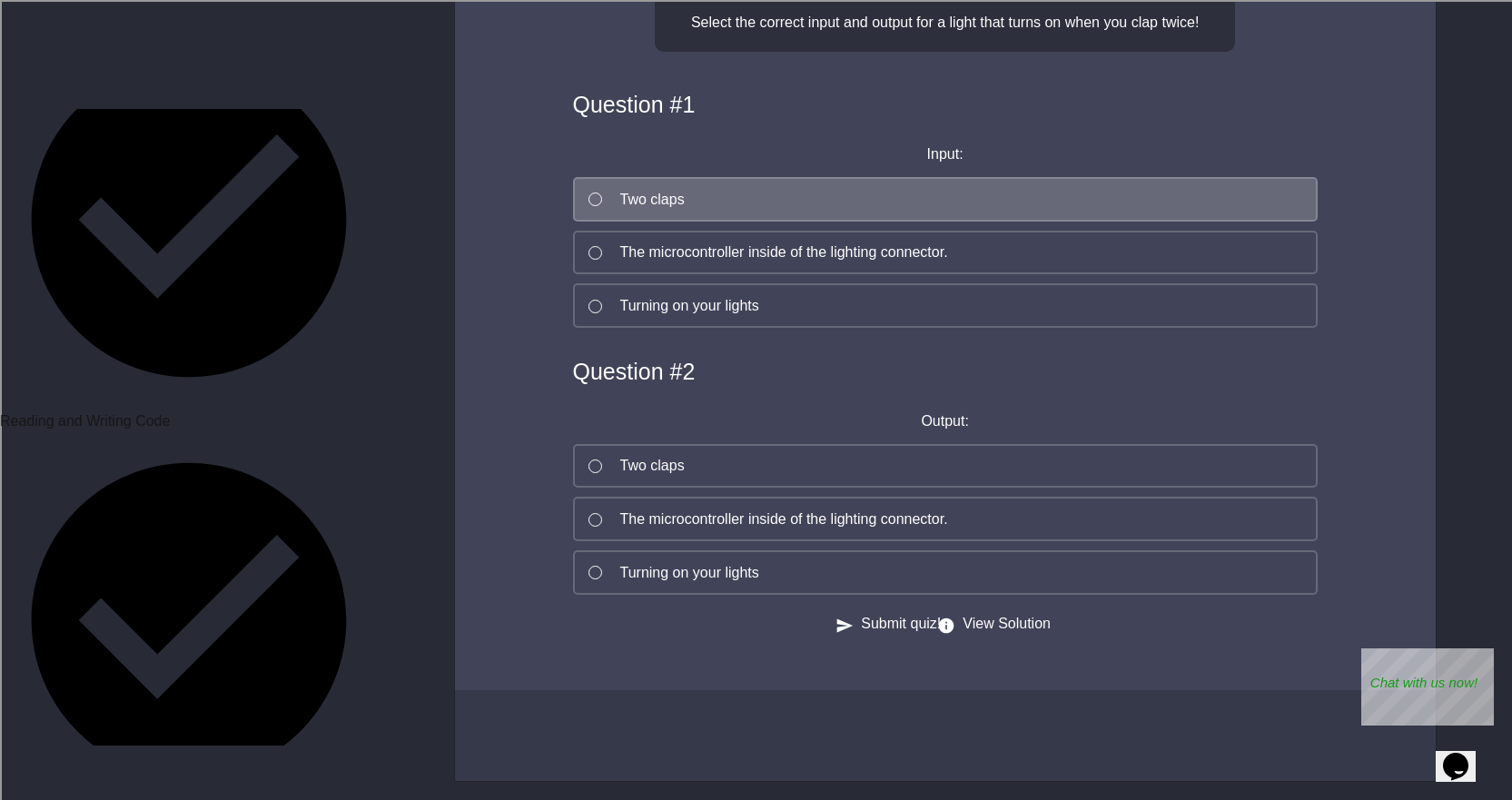
scroll to position [1167, 0]
click at [590, 550] on button "Turning on your lights" at bounding box center [945, 572] width 745 height 45
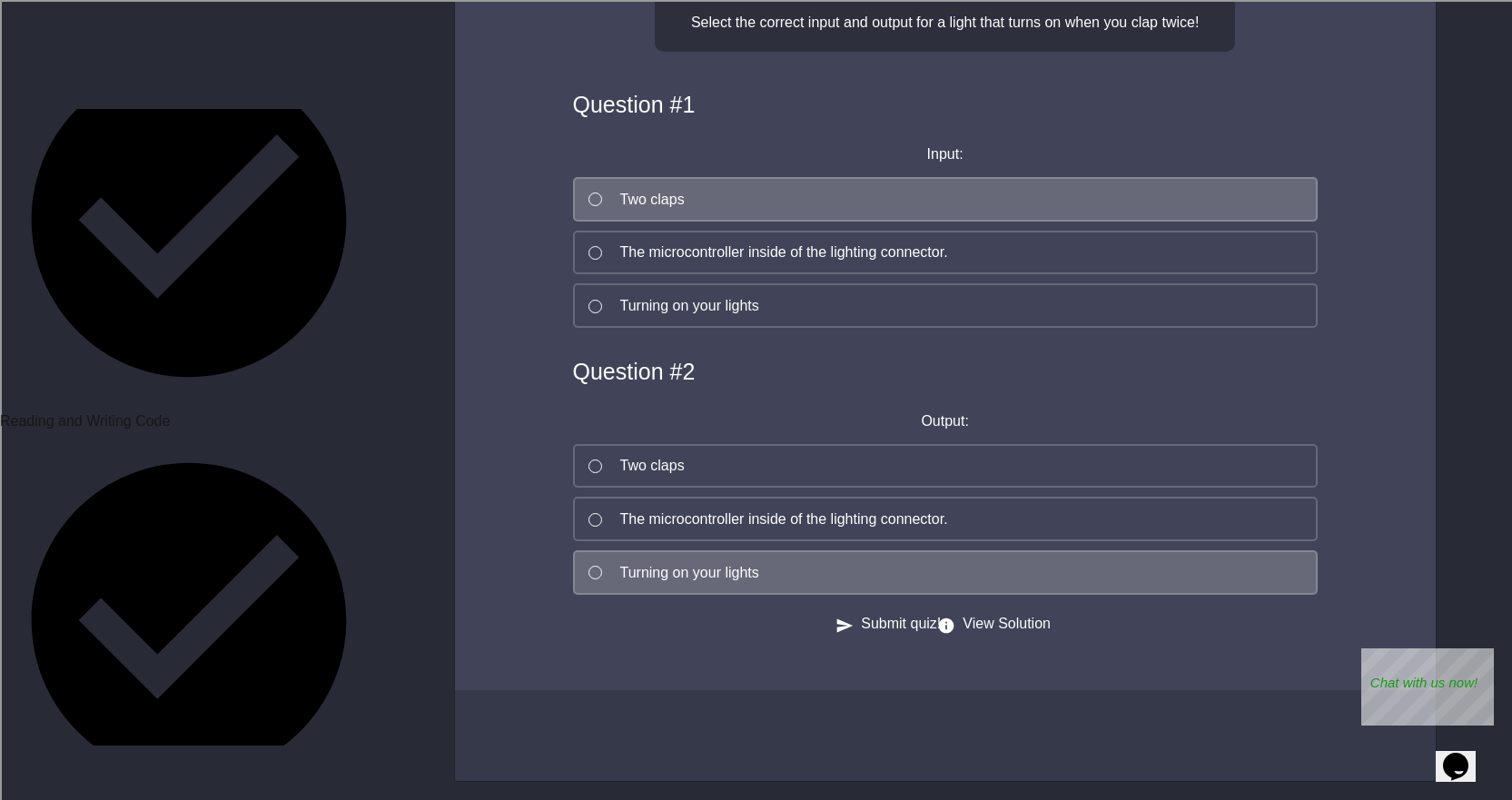
click at [847, 613] on button "Submit quiz!" at bounding box center [890, 625] width 102 height 23
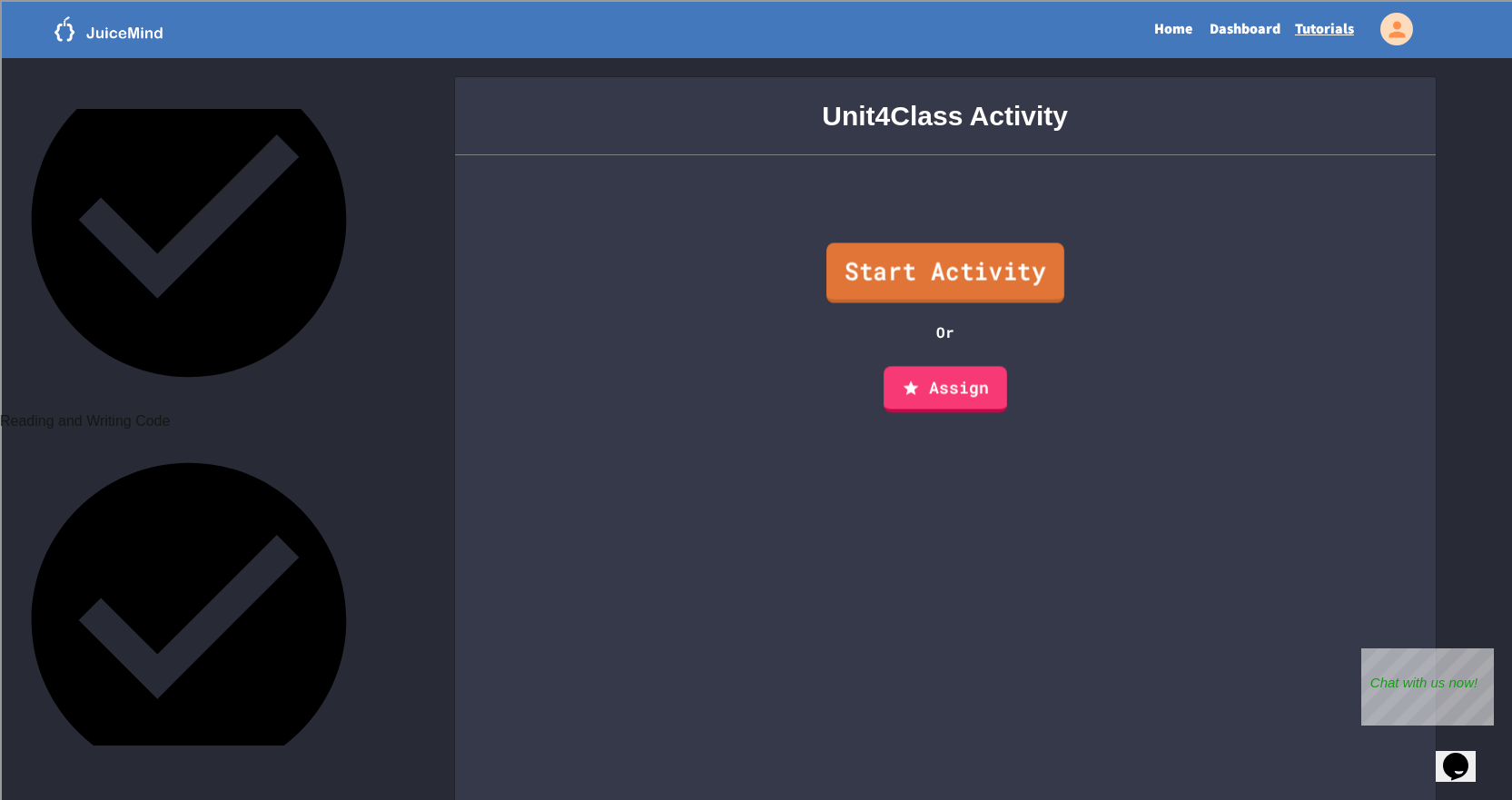
click at [980, 278] on link "Start Activity" at bounding box center [944, 273] width 238 height 60
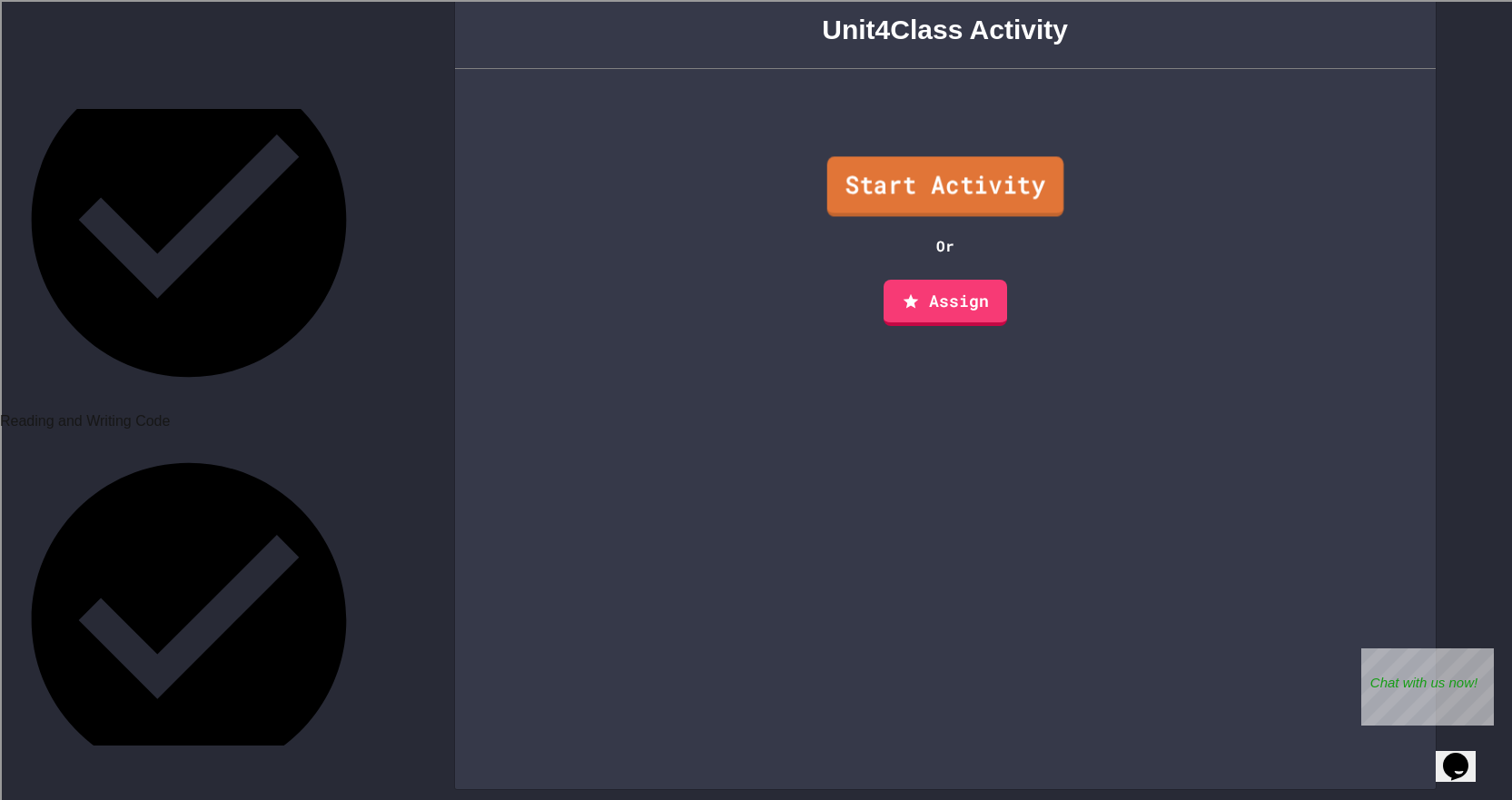
scroll to position [94, 0]
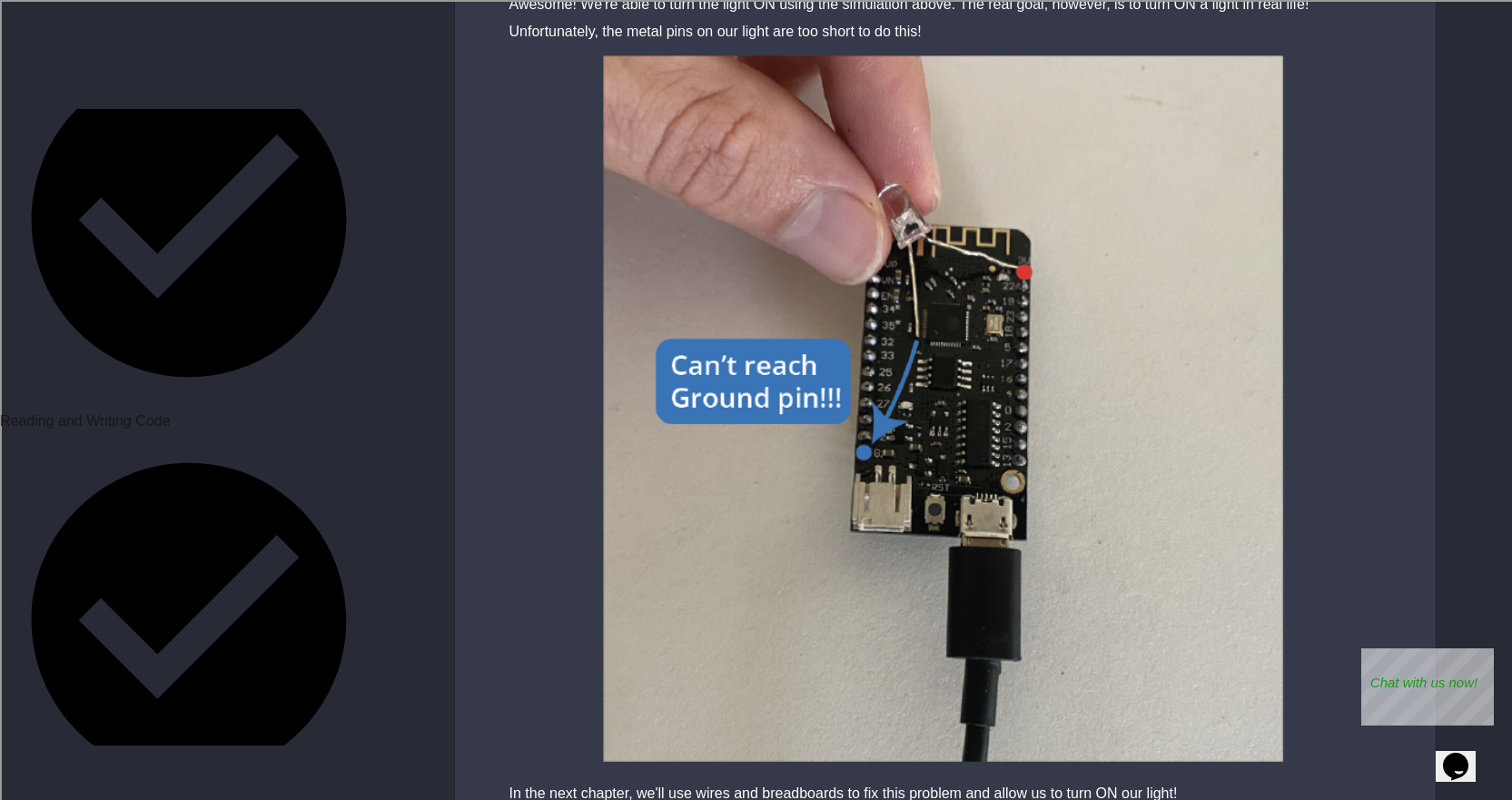
scroll to position [6106, 0]
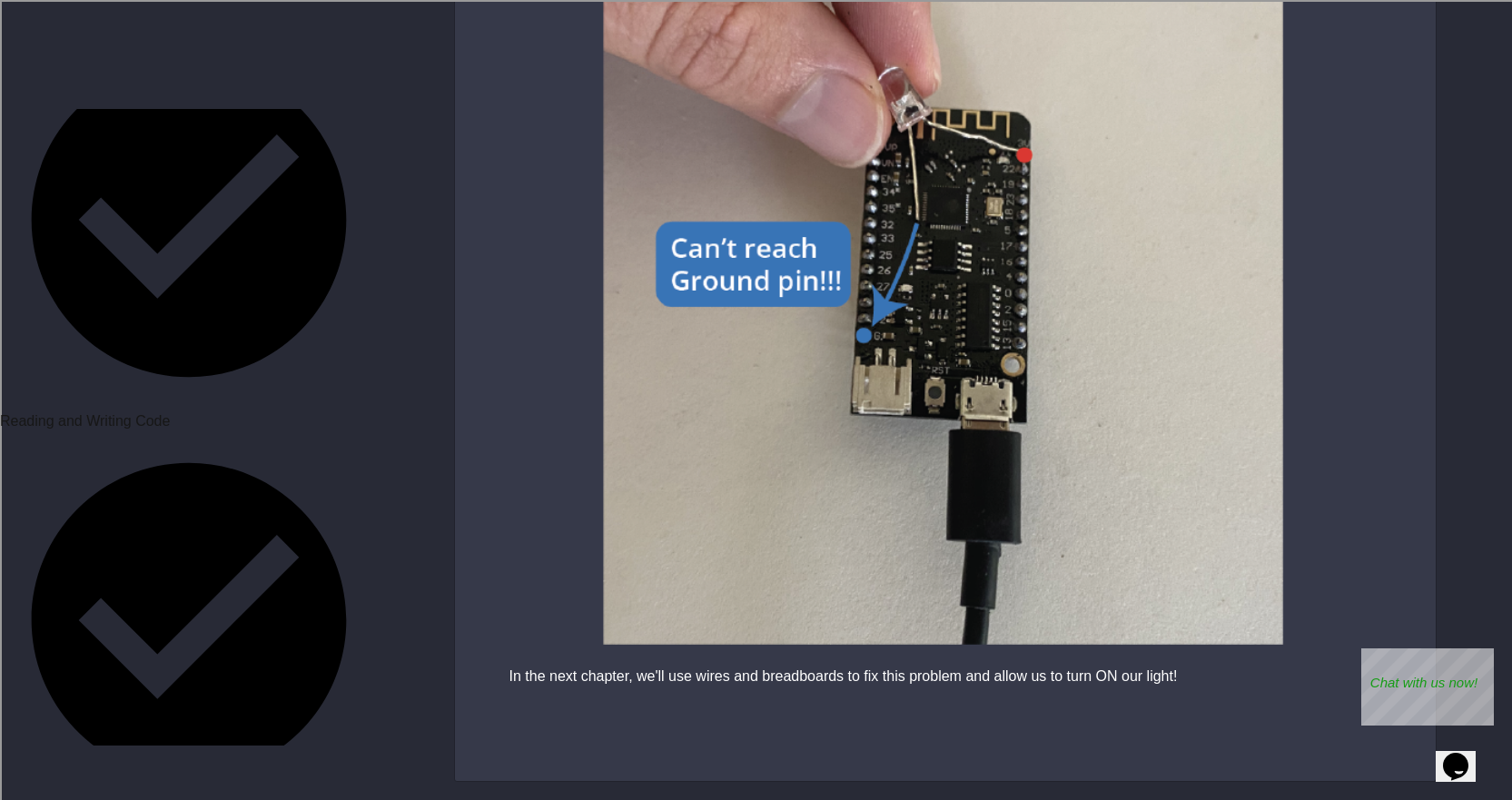
drag, startPoint x: 201, startPoint y: 703, endPoint x: 286, endPoint y: 677, distance: 88.9
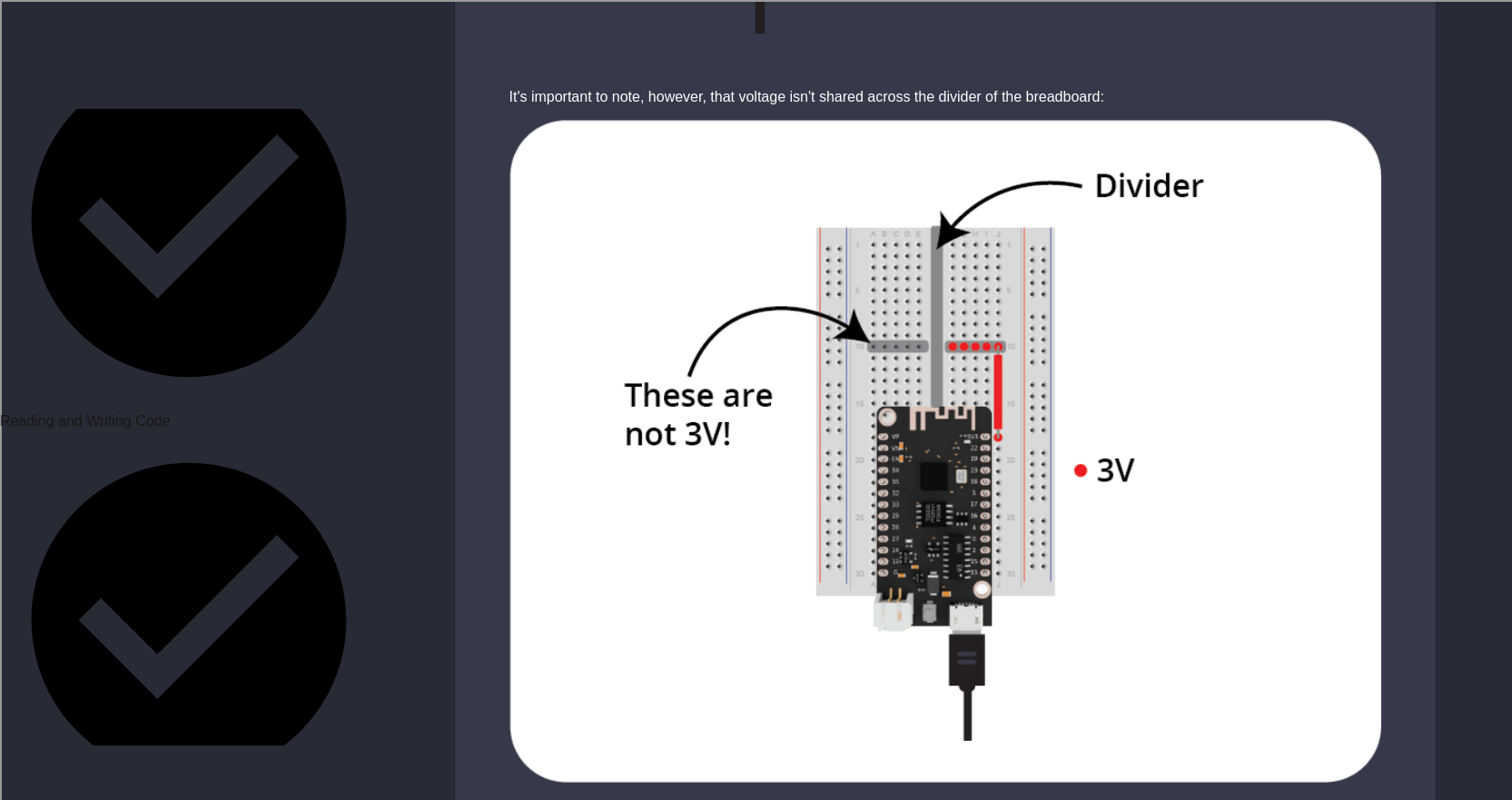
scroll to position [5629, 0]
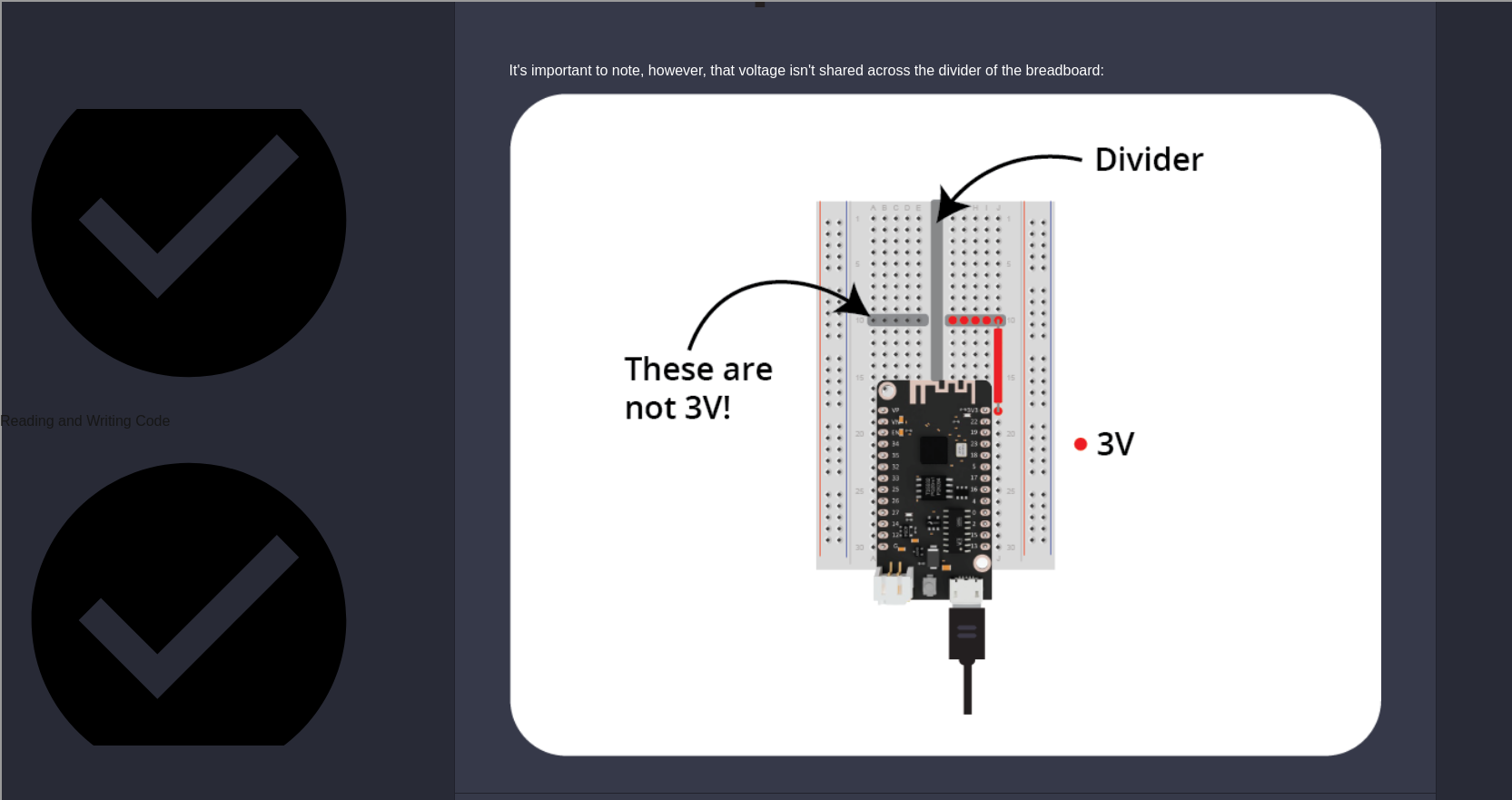
drag, startPoint x: 990, startPoint y: 413, endPoint x: 926, endPoint y: 418, distance: 64.2
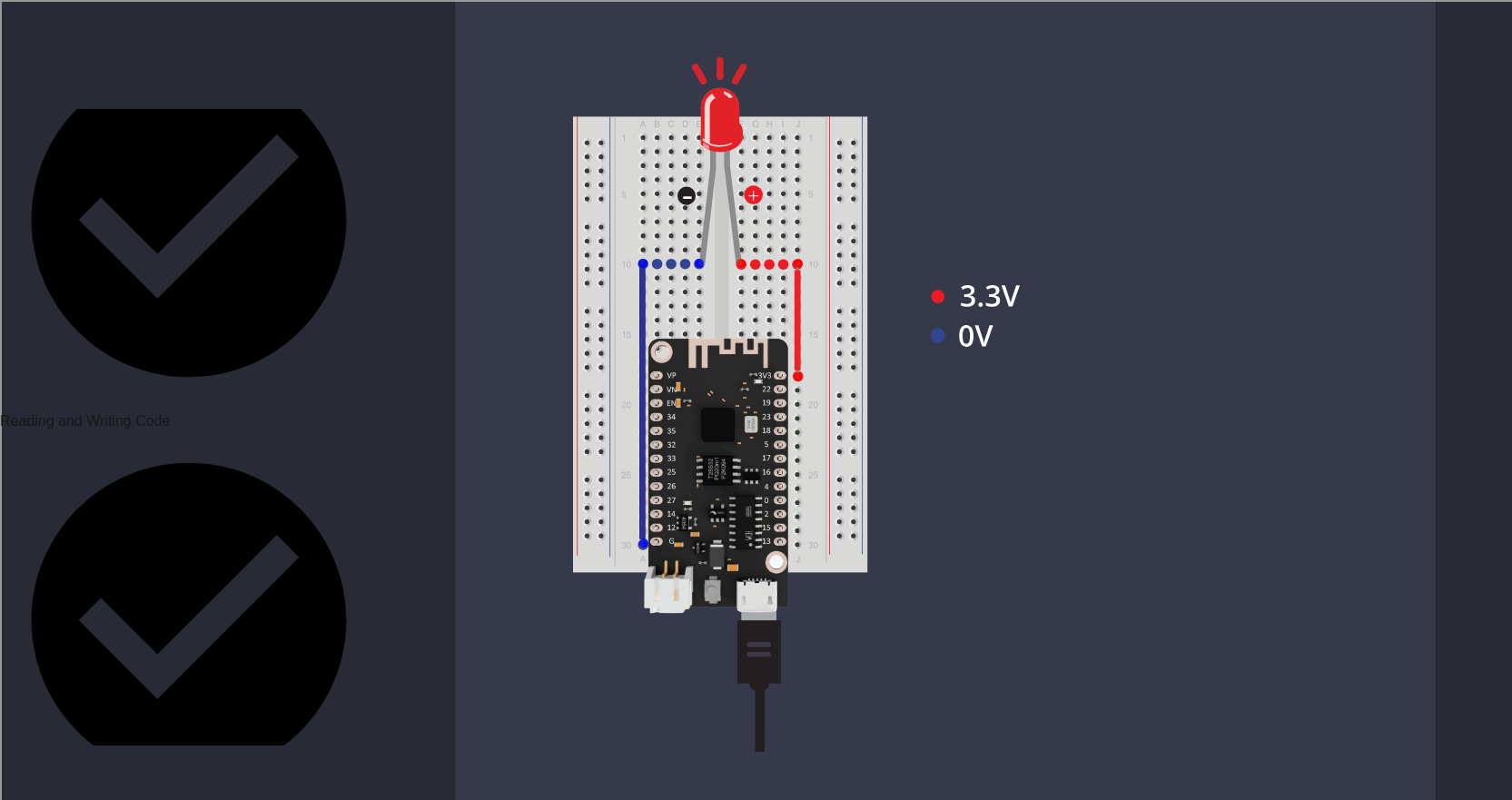
scroll to position [6627, 0]
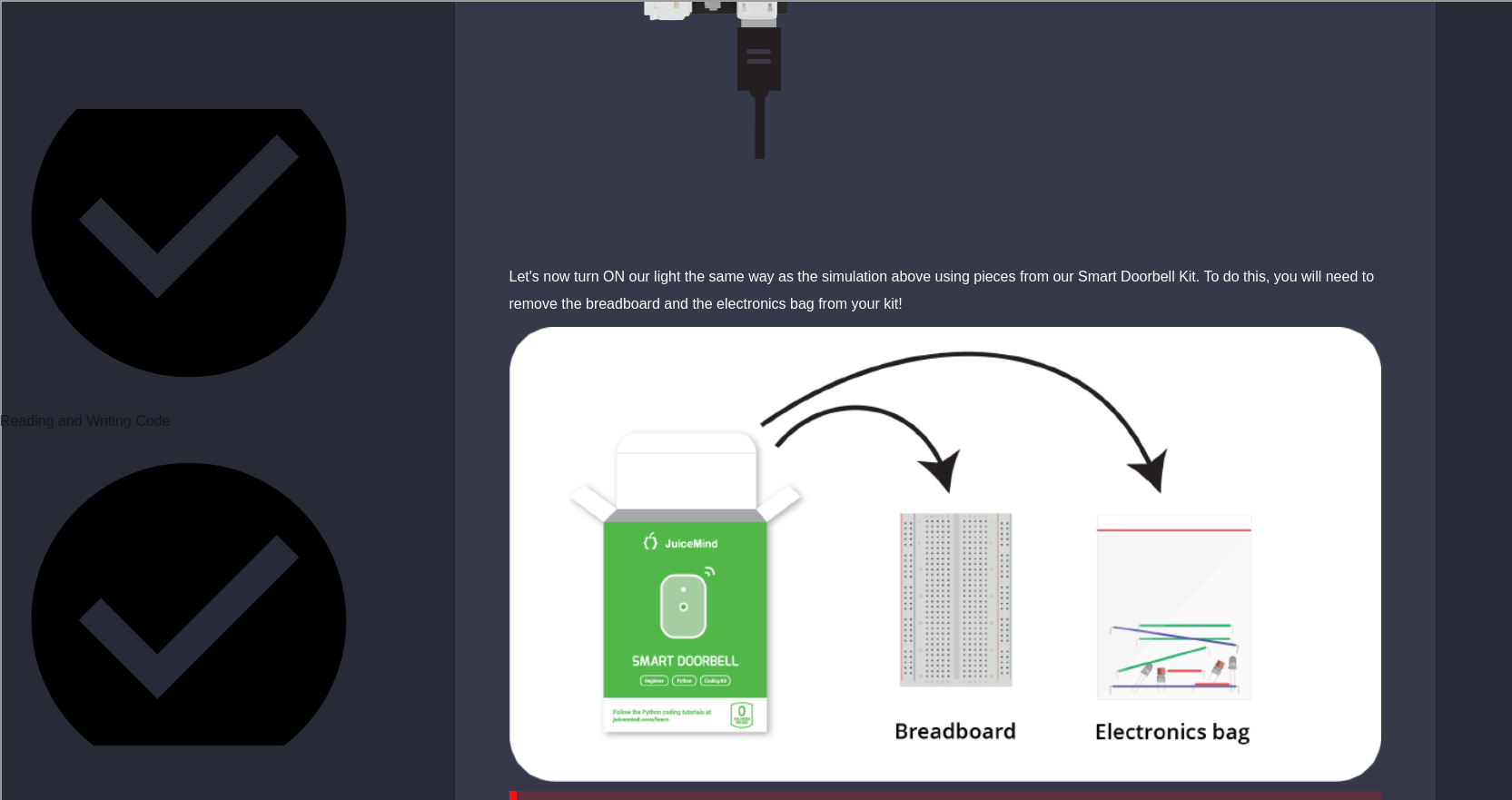
scroll to position [7263, 0]
